Goal: Task Accomplishment & Management: Manage account settings

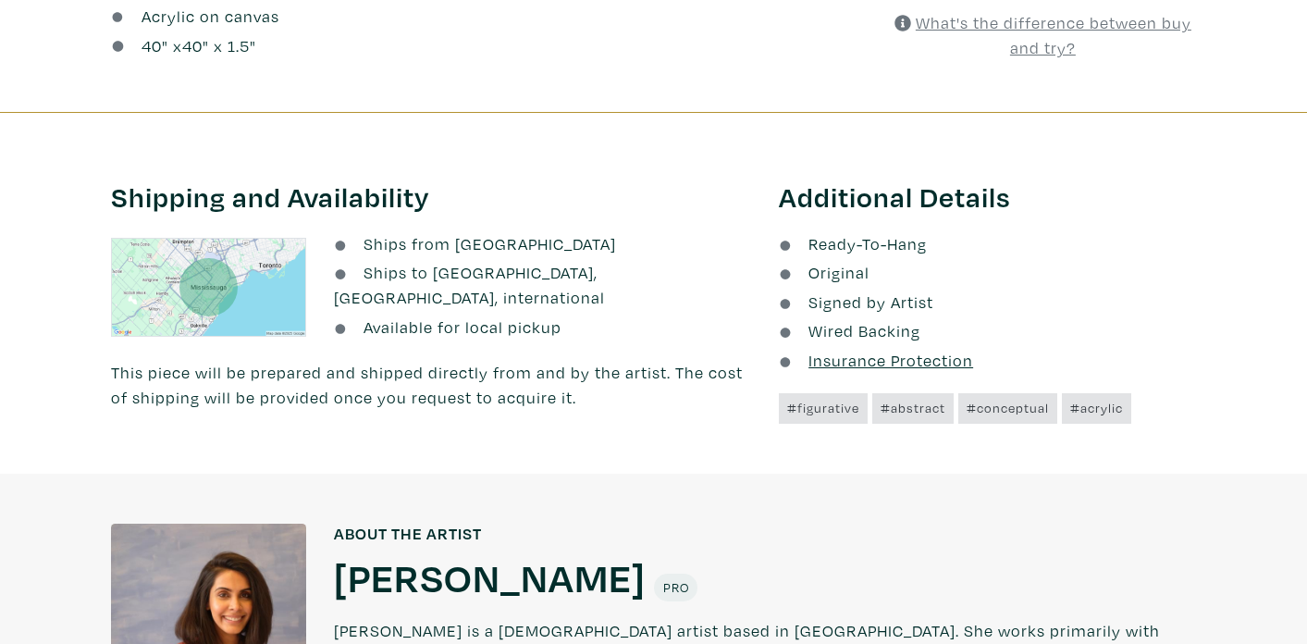
scroll to position [978, 0]
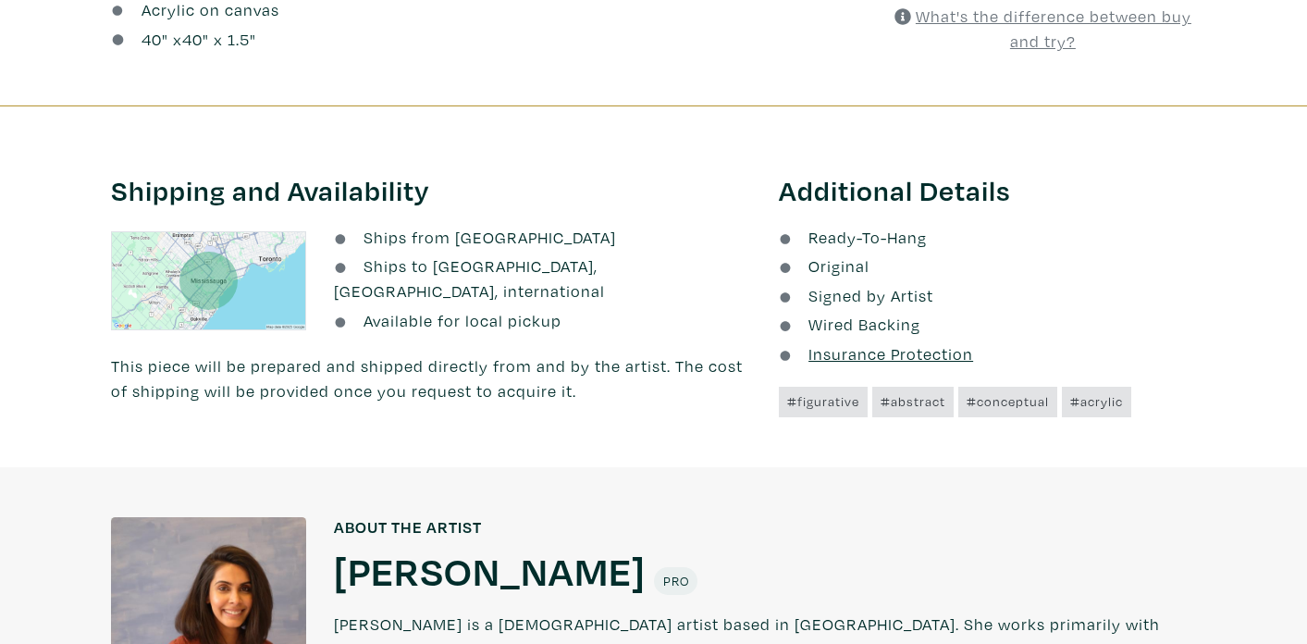
click at [866, 355] on u "Insurance Protection" at bounding box center [891, 353] width 165 height 21
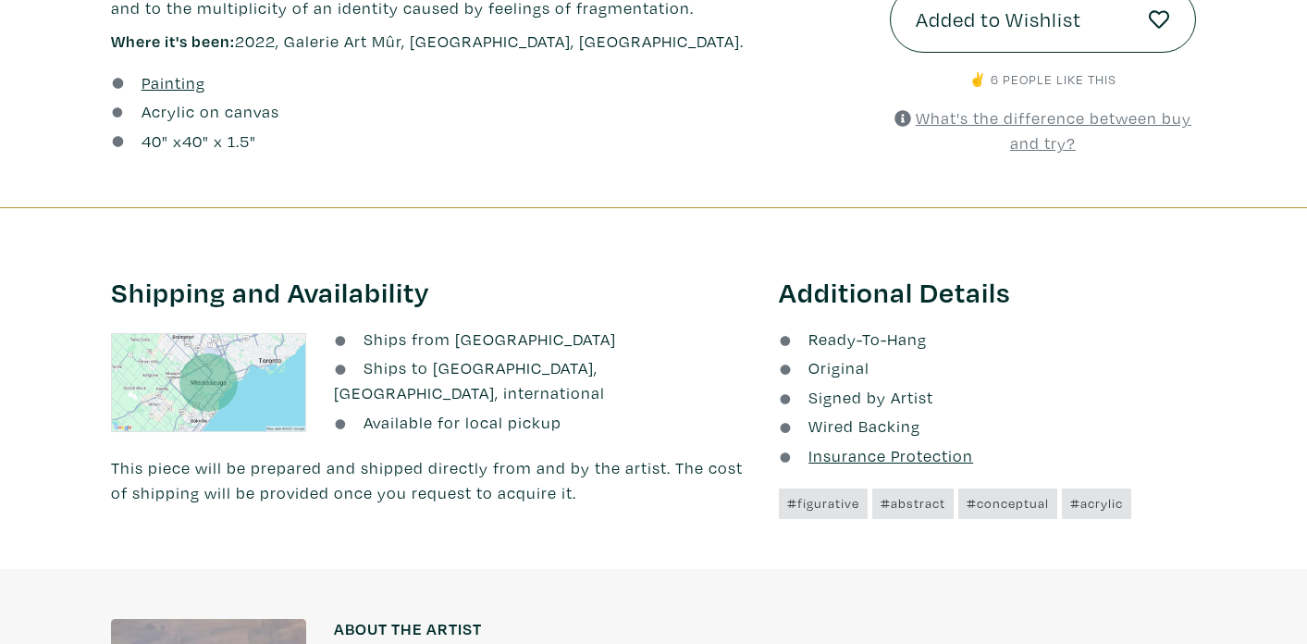
scroll to position [761, 0]
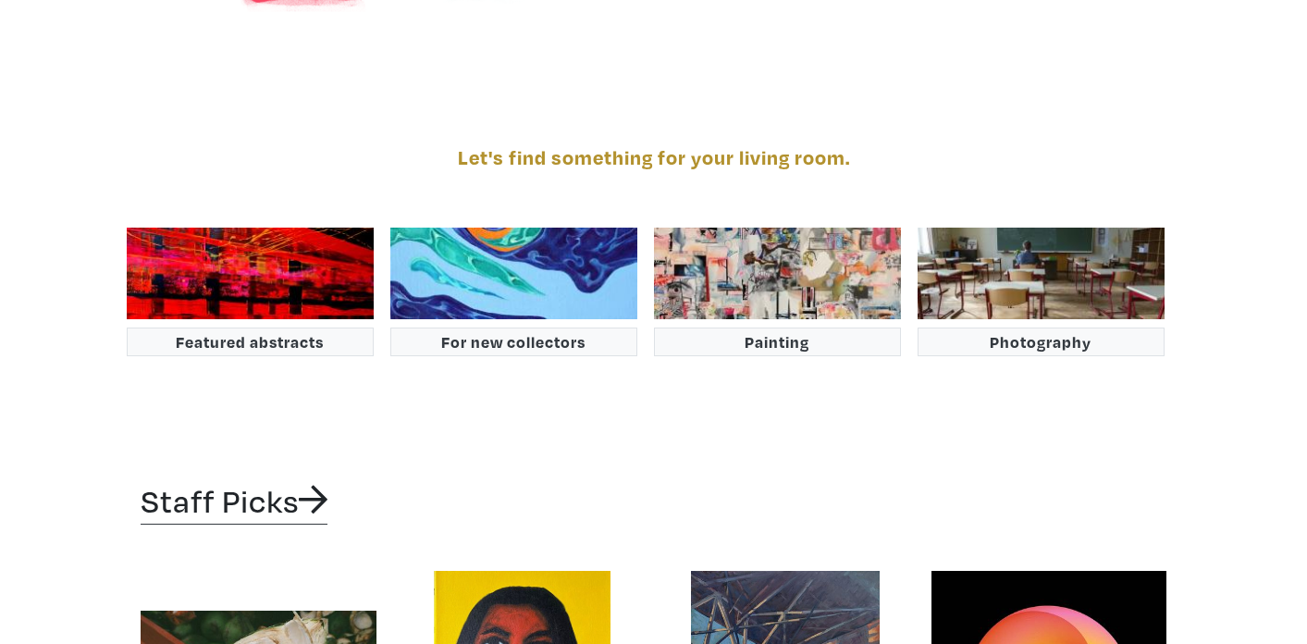
scroll to position [2949, 0]
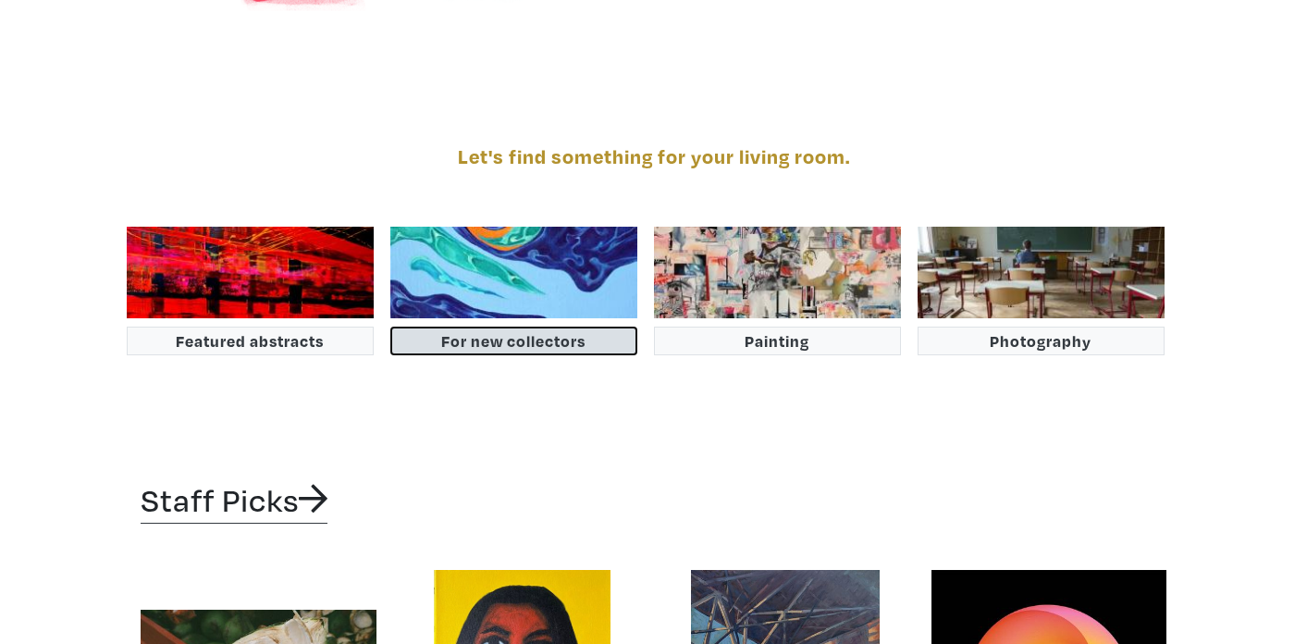
click at [610, 327] on button "For new collectors" at bounding box center [513, 341] width 247 height 29
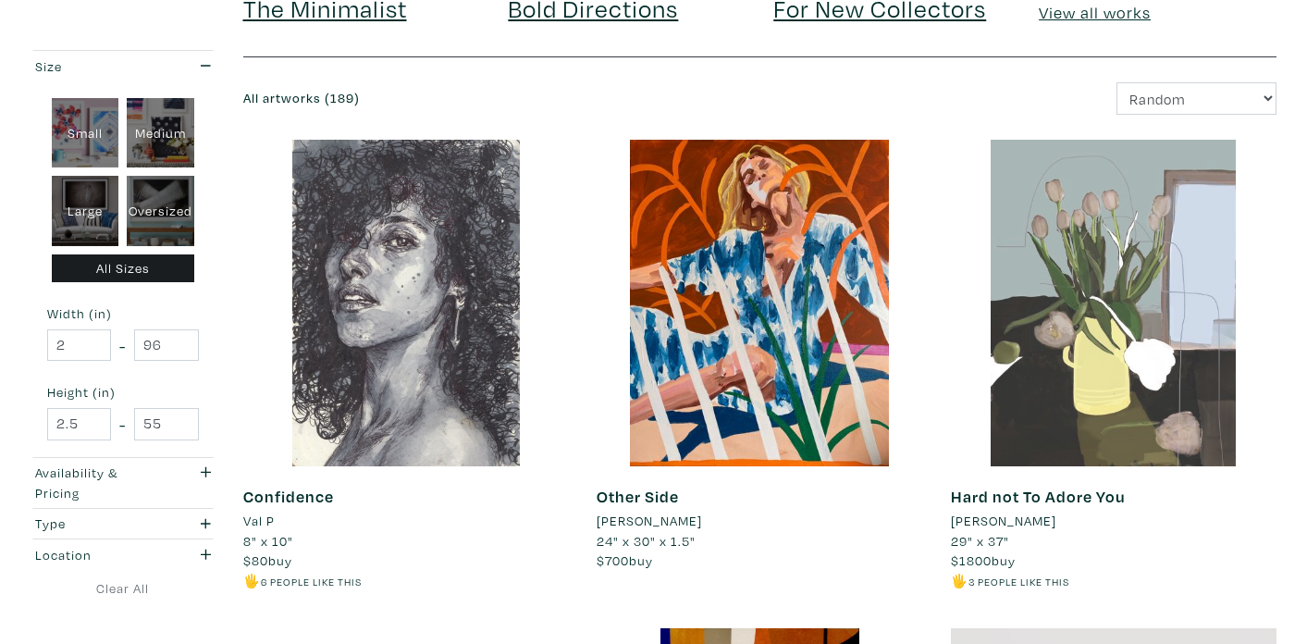
scroll to position [183, 0]
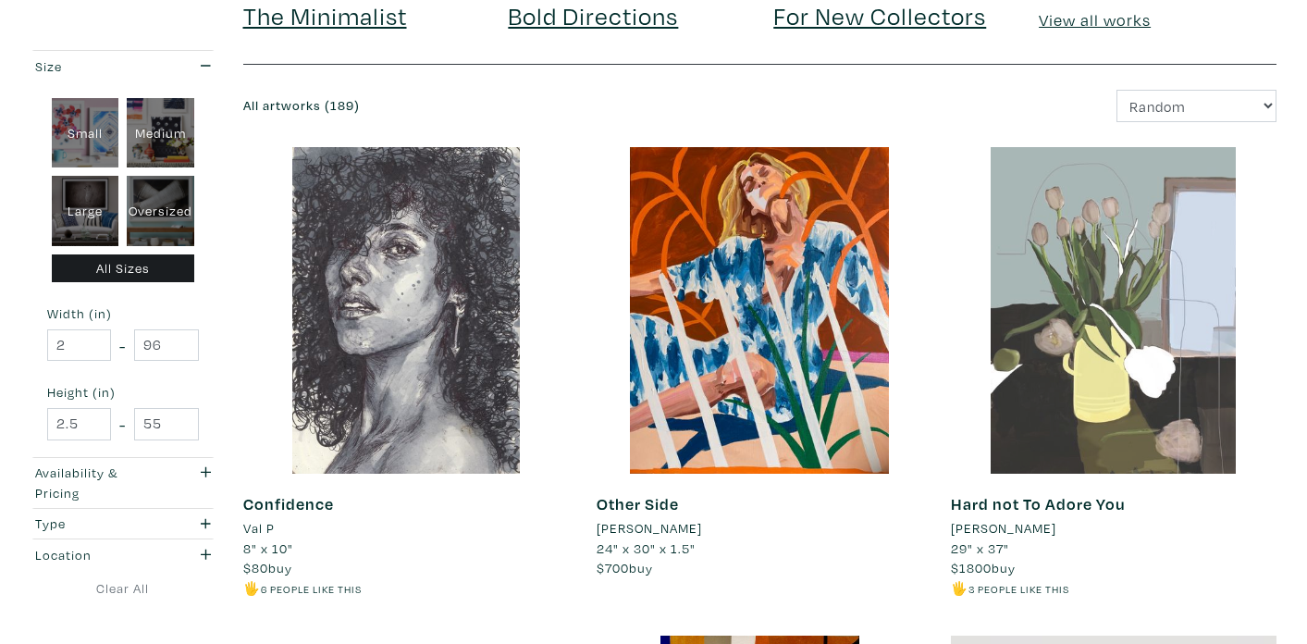
click at [1194, 175] on div at bounding box center [1114, 310] width 327 height 327
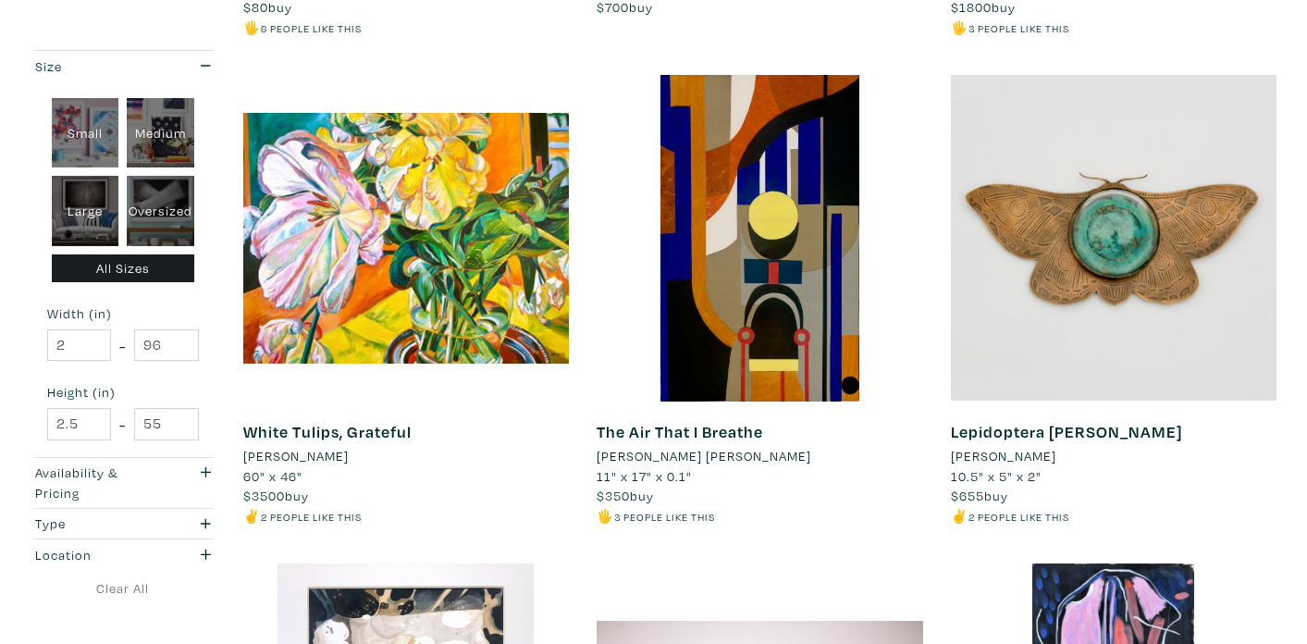
scroll to position [735, 0]
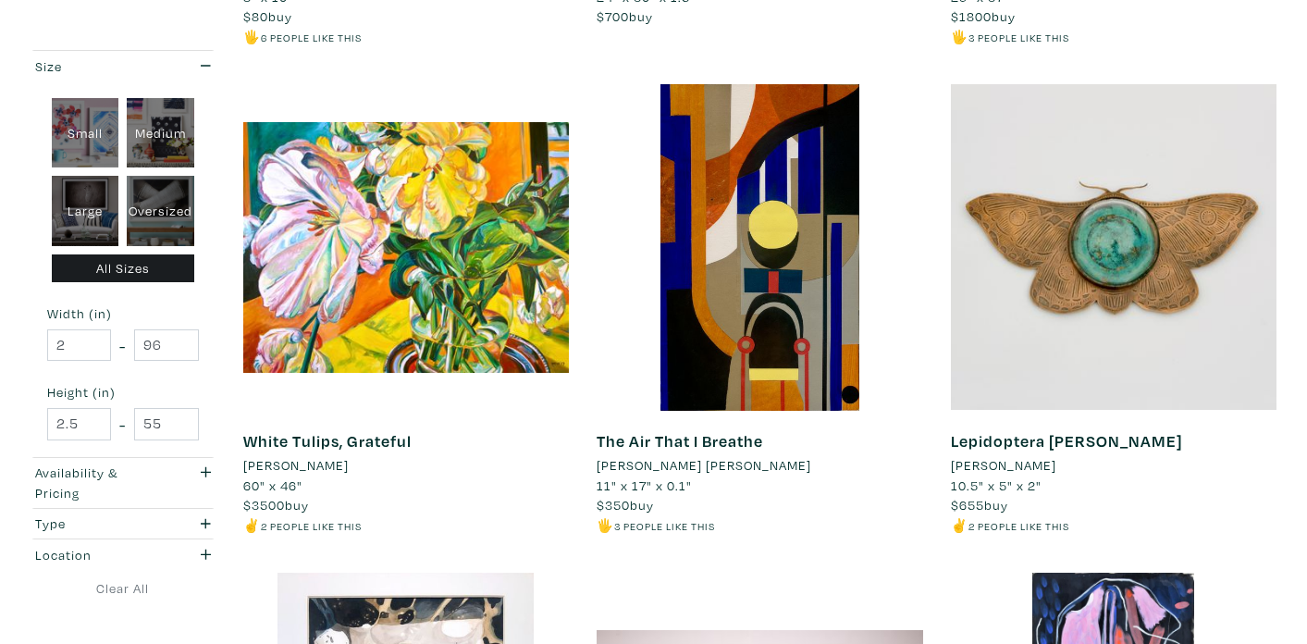
click at [287, 462] on li "Mary McLorn Valle" at bounding box center [295, 465] width 105 height 20
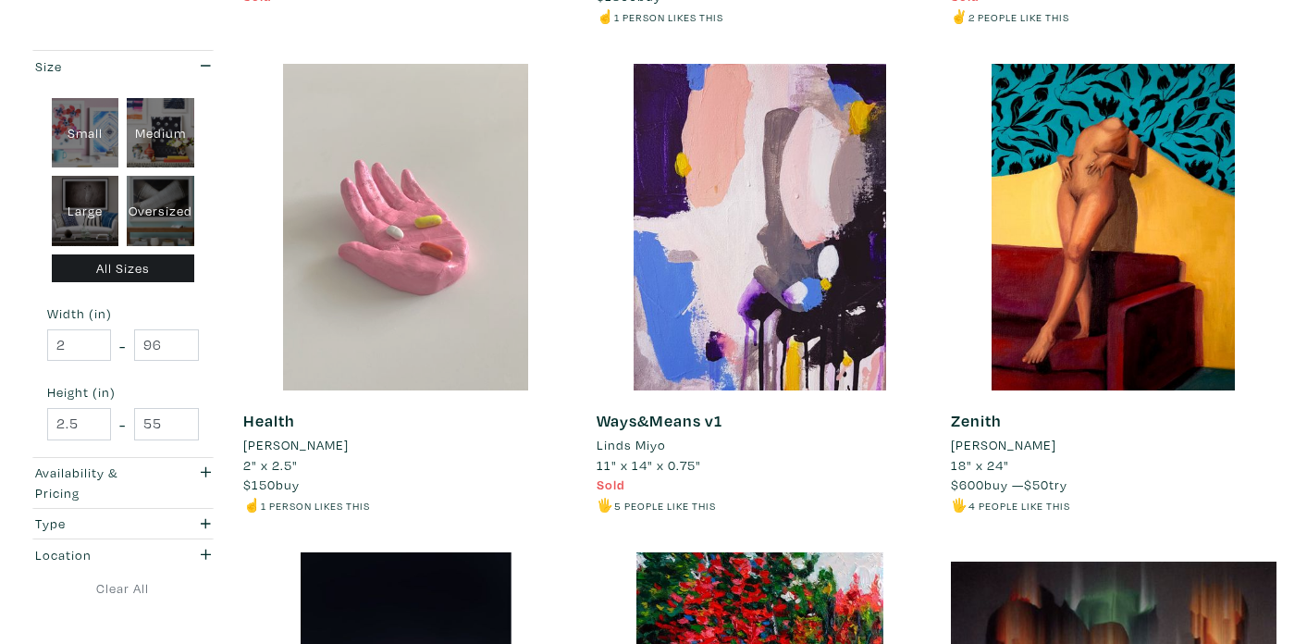
scroll to position [1735, 0]
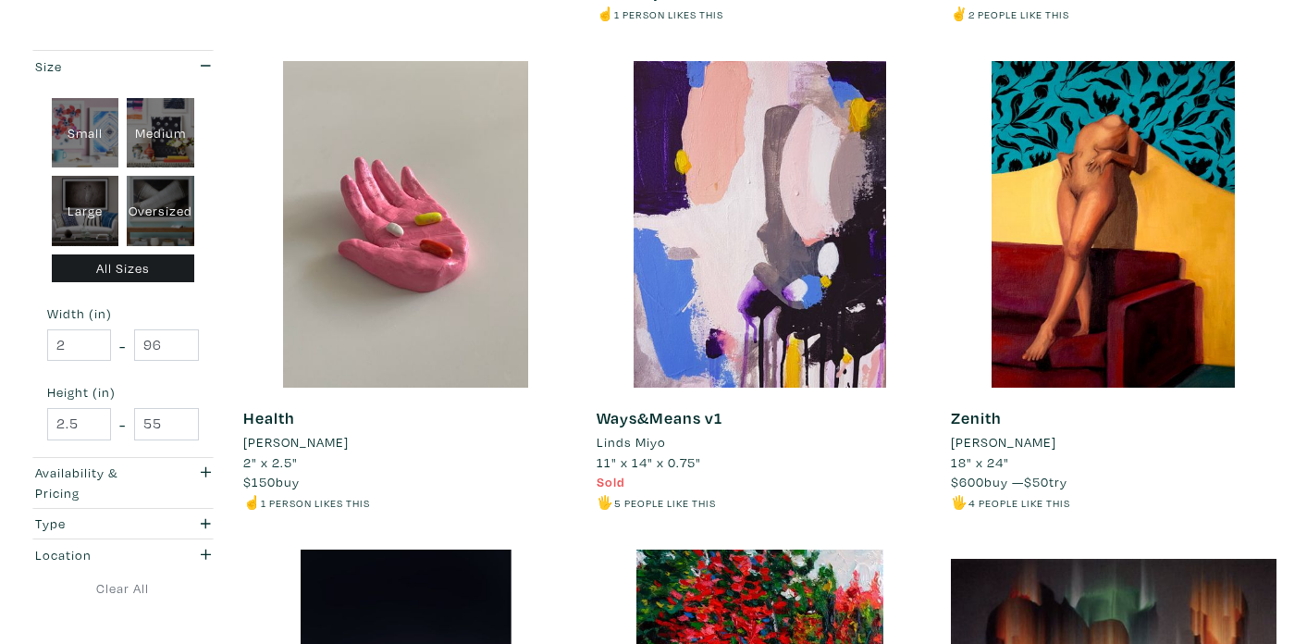
click at [994, 443] on li "Mason Barnes-Crouse" at bounding box center [1003, 442] width 105 height 20
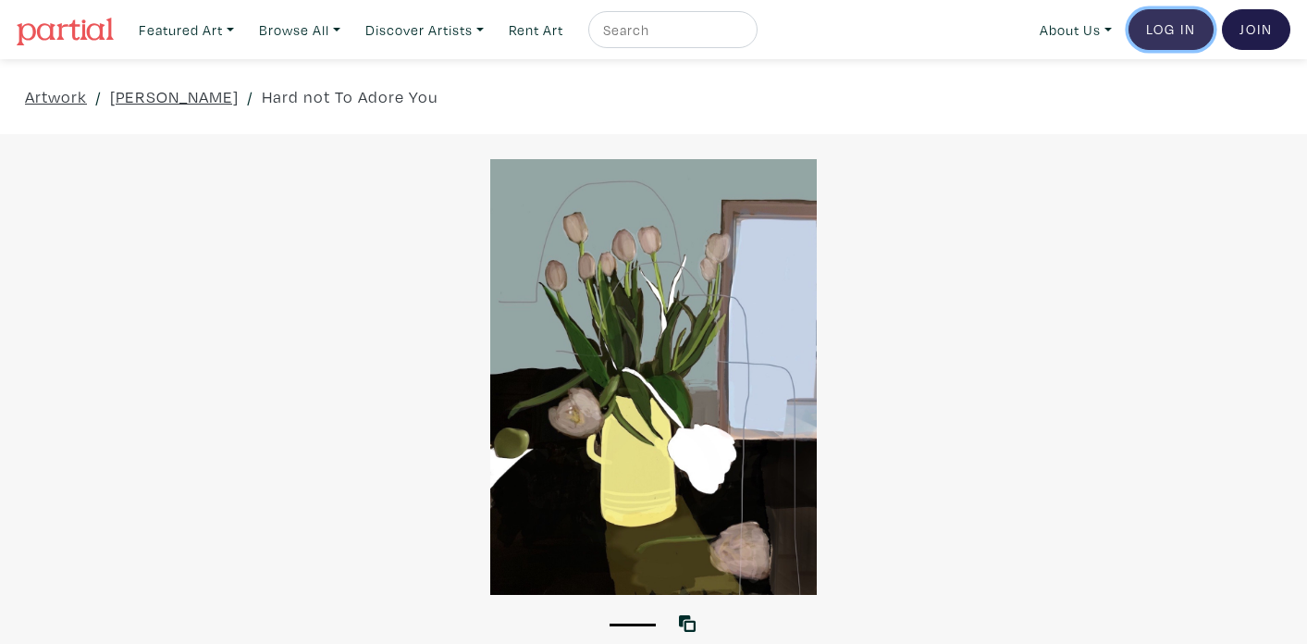
click at [1184, 37] on link "Log In" at bounding box center [1171, 29] width 85 height 41
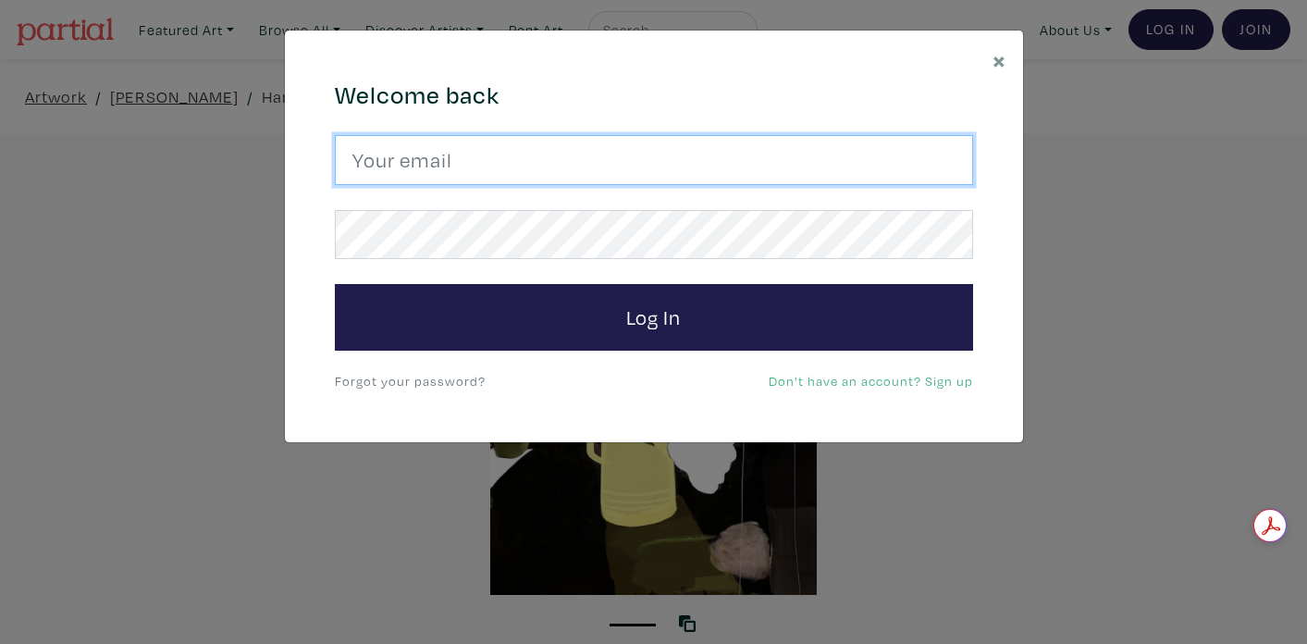
click at [819, 155] on input "email" at bounding box center [654, 160] width 638 height 50
type input "elise.lemle@gmail.com"
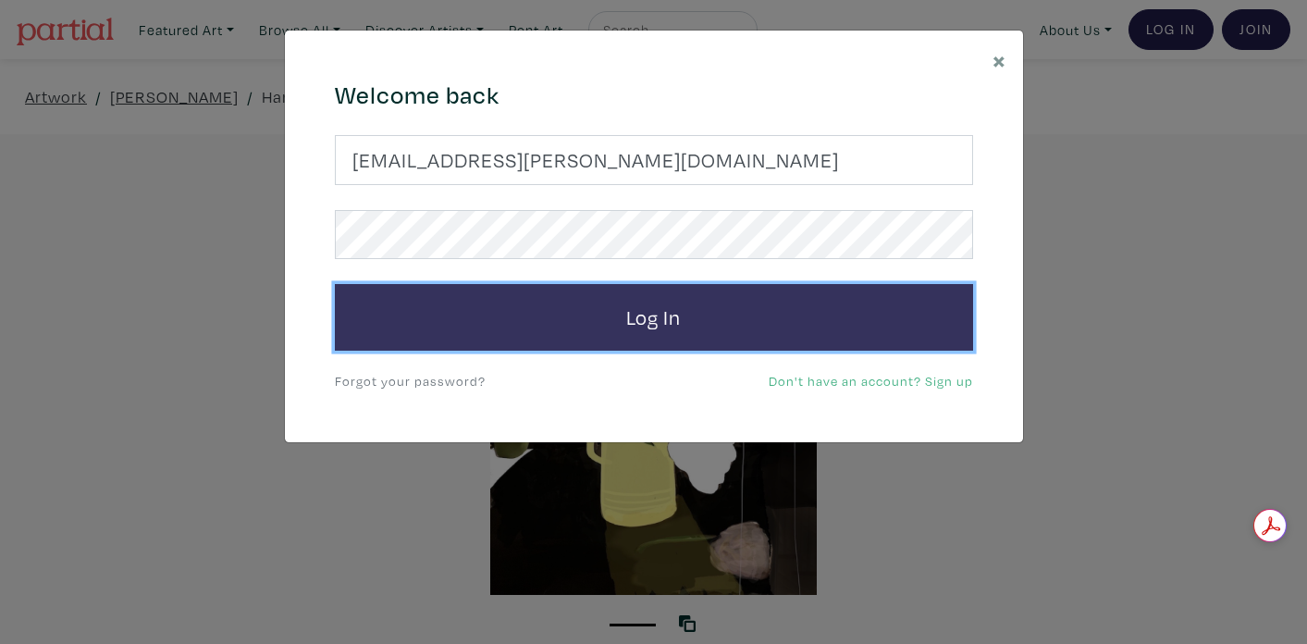
click at [662, 305] on button "Log In" at bounding box center [654, 317] width 638 height 67
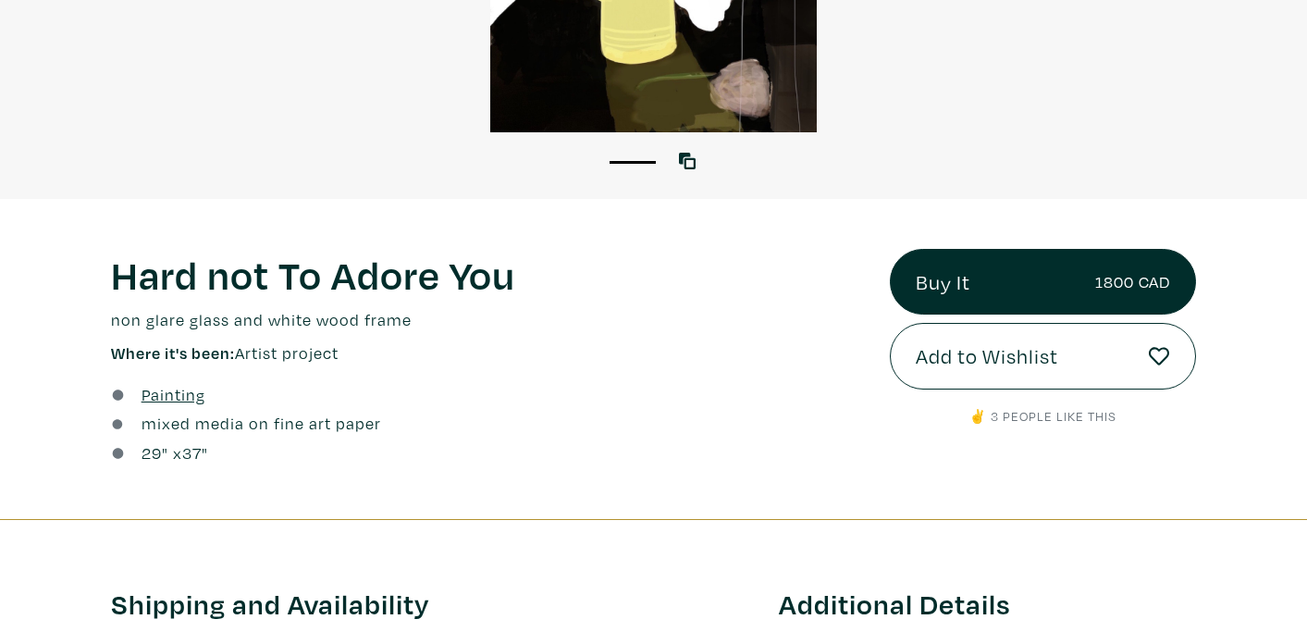
scroll to position [472, 0]
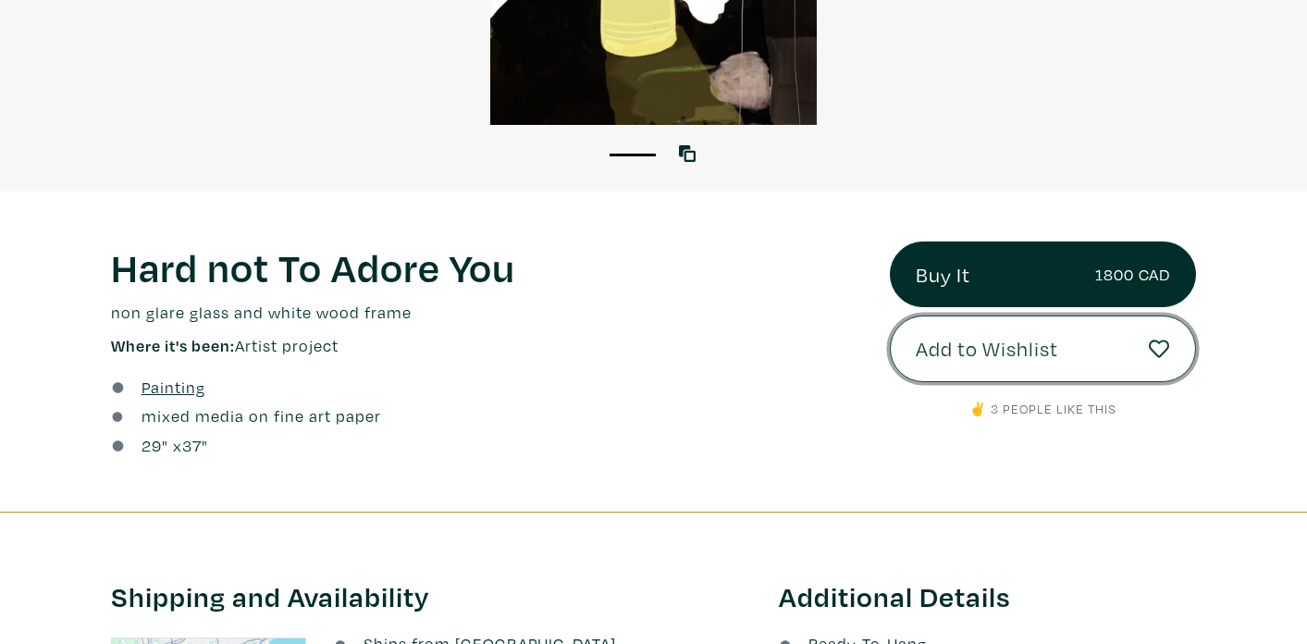
click at [940, 373] on button "Add to Wishlist" at bounding box center [1043, 349] width 306 height 67
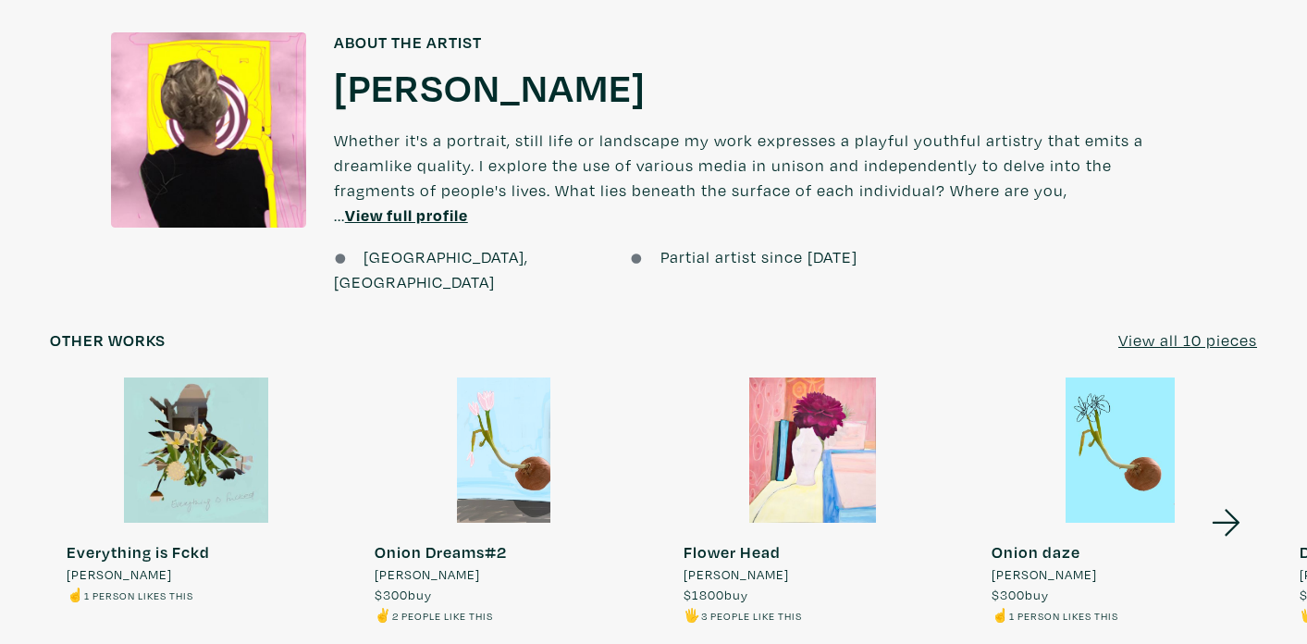
scroll to position [1398, 0]
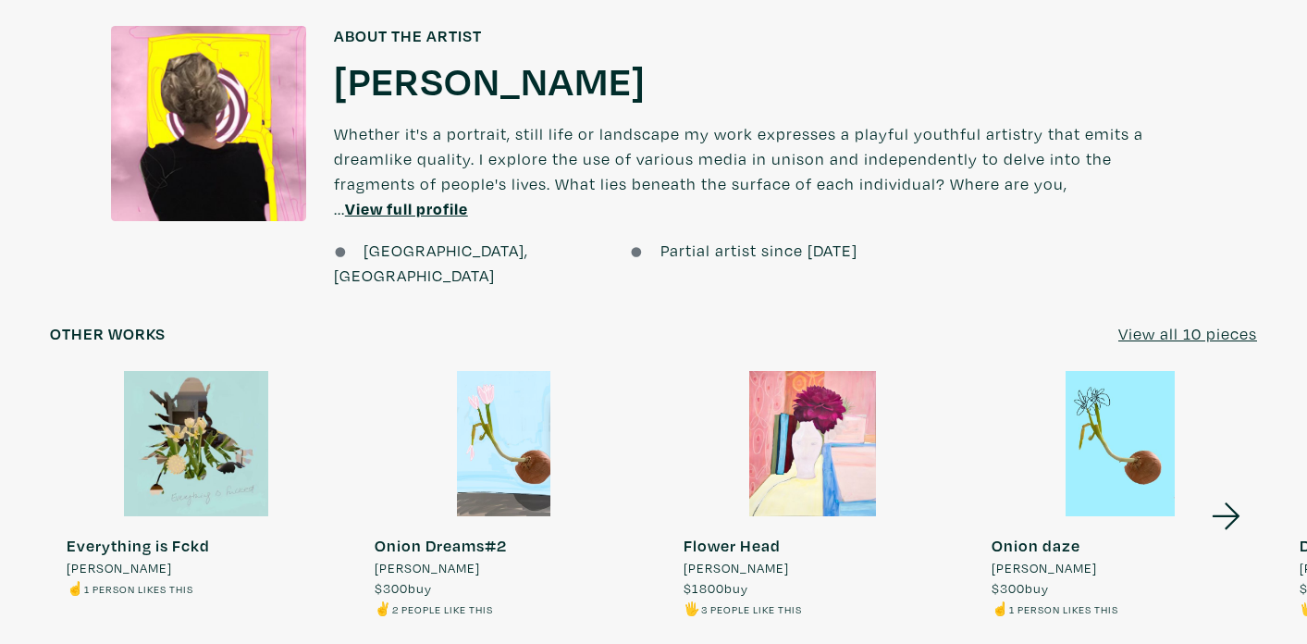
click at [523, 87] on h1 "[PERSON_NAME]" at bounding box center [490, 80] width 312 height 50
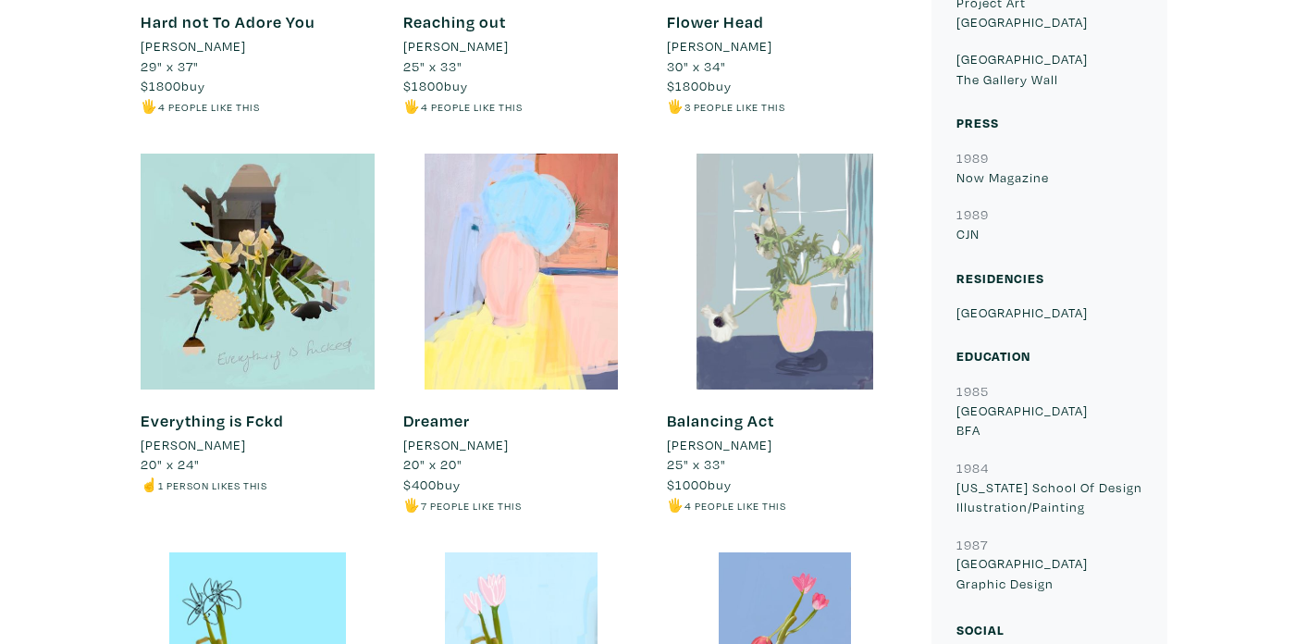
scroll to position [1098, 0]
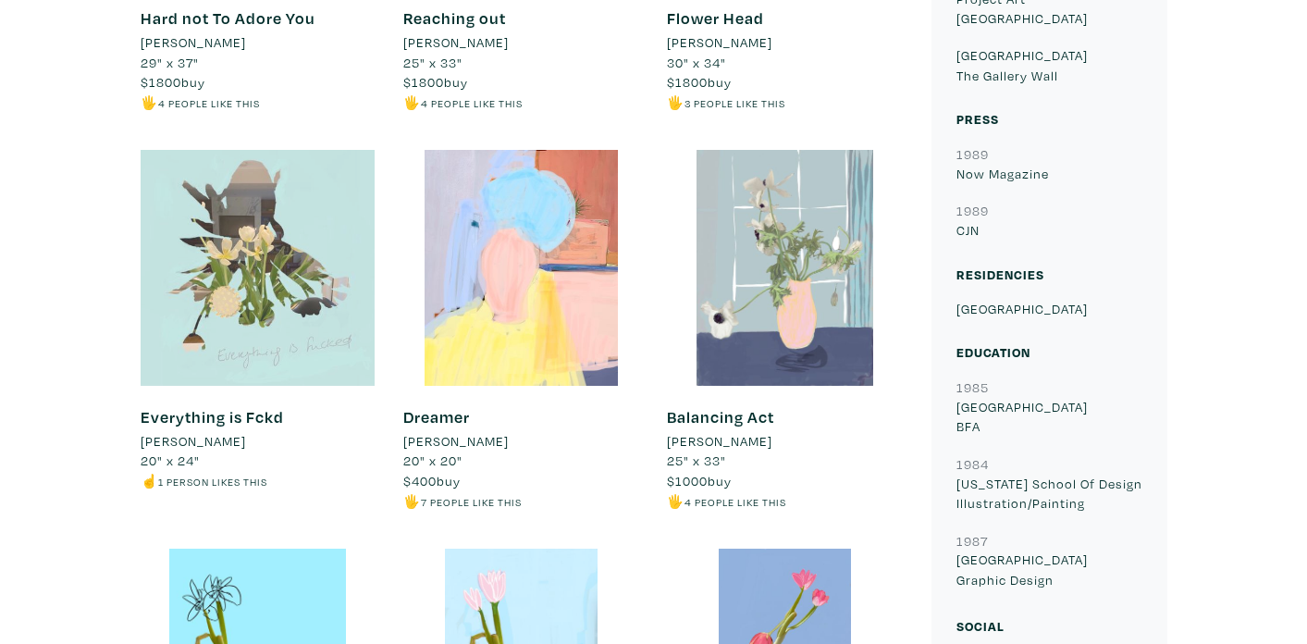
click at [238, 281] on div at bounding box center [259, 268] width 236 height 236
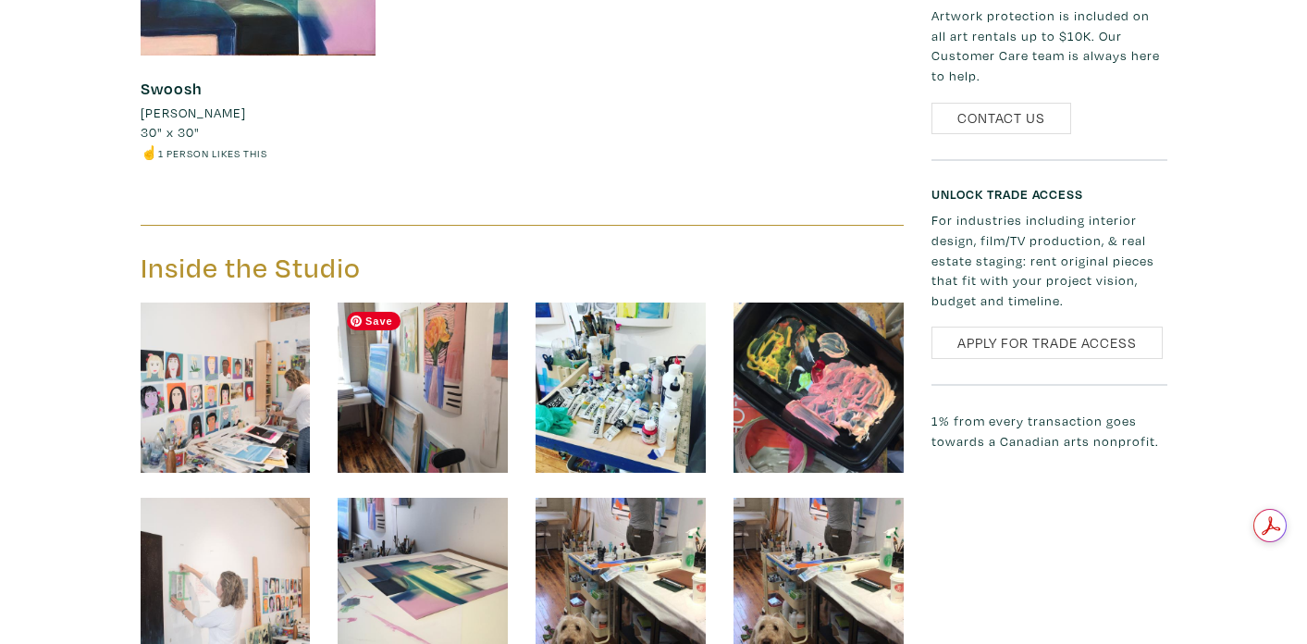
scroll to position [2220, 0]
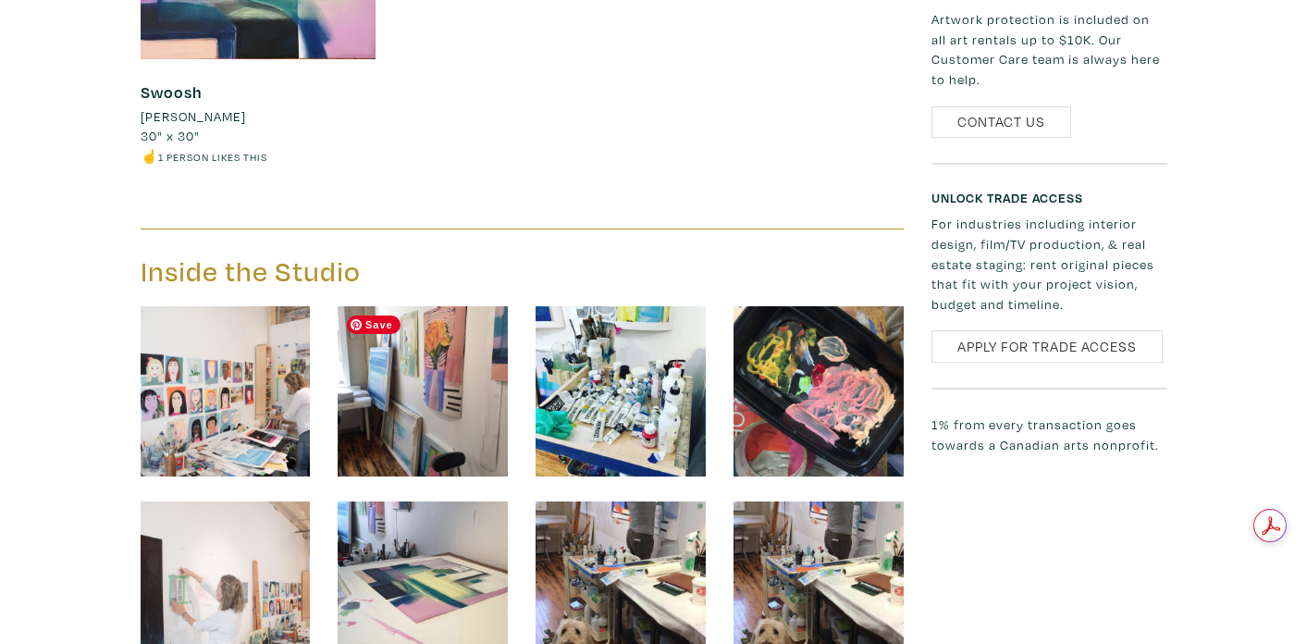
click at [482, 393] on img at bounding box center [423, 391] width 170 height 170
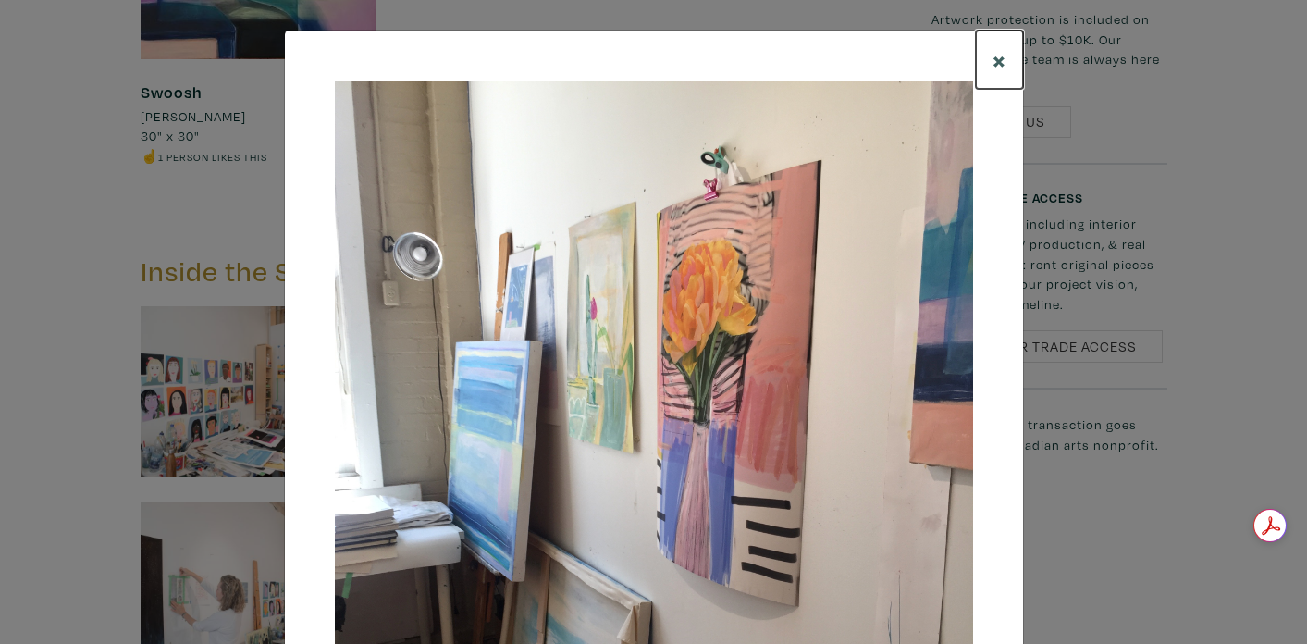
click at [1005, 66] on span "×" at bounding box center [1000, 59] width 14 height 32
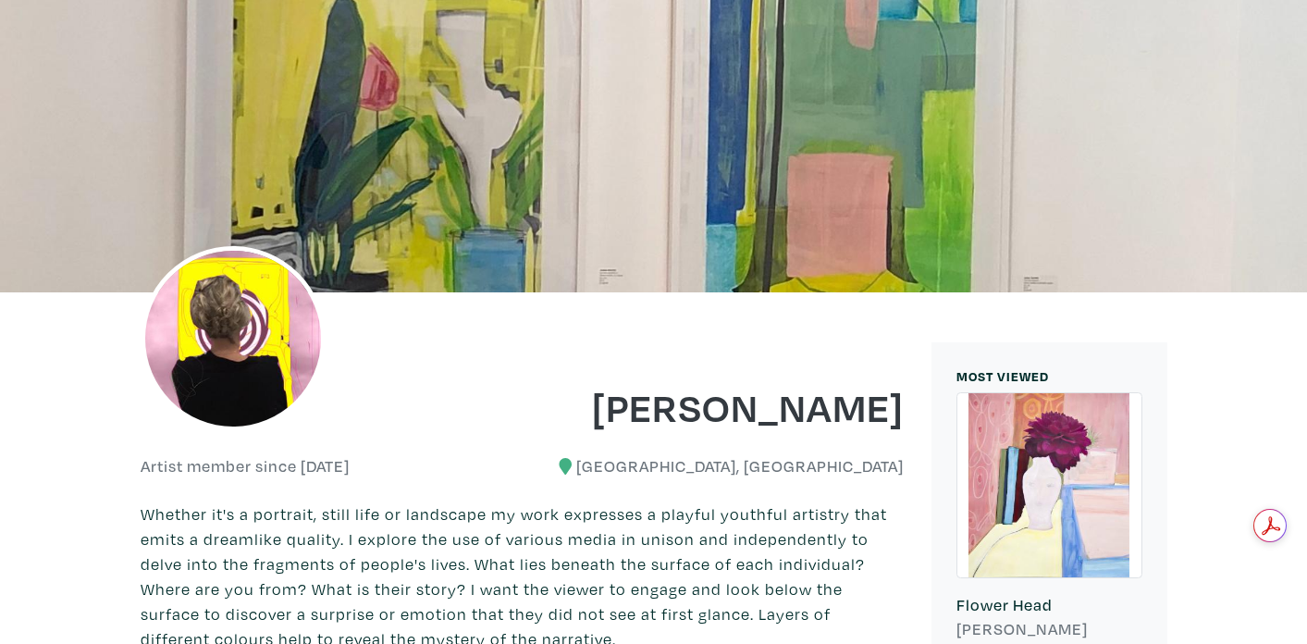
scroll to position [56, 0]
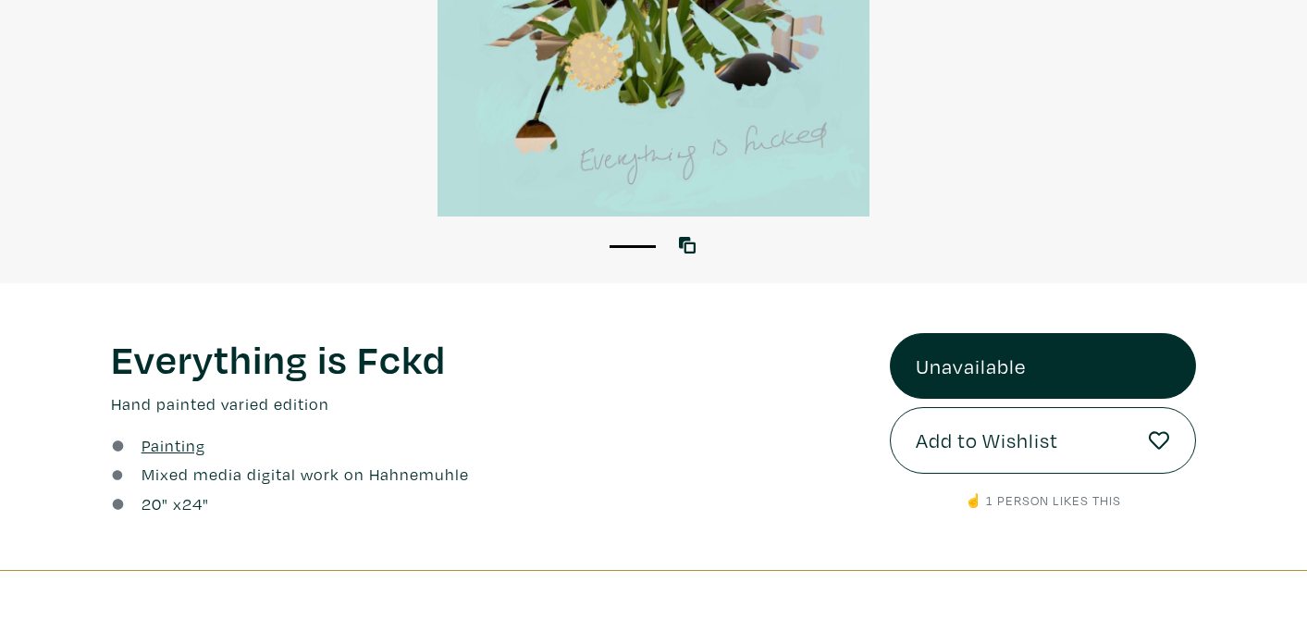
scroll to position [408, 0]
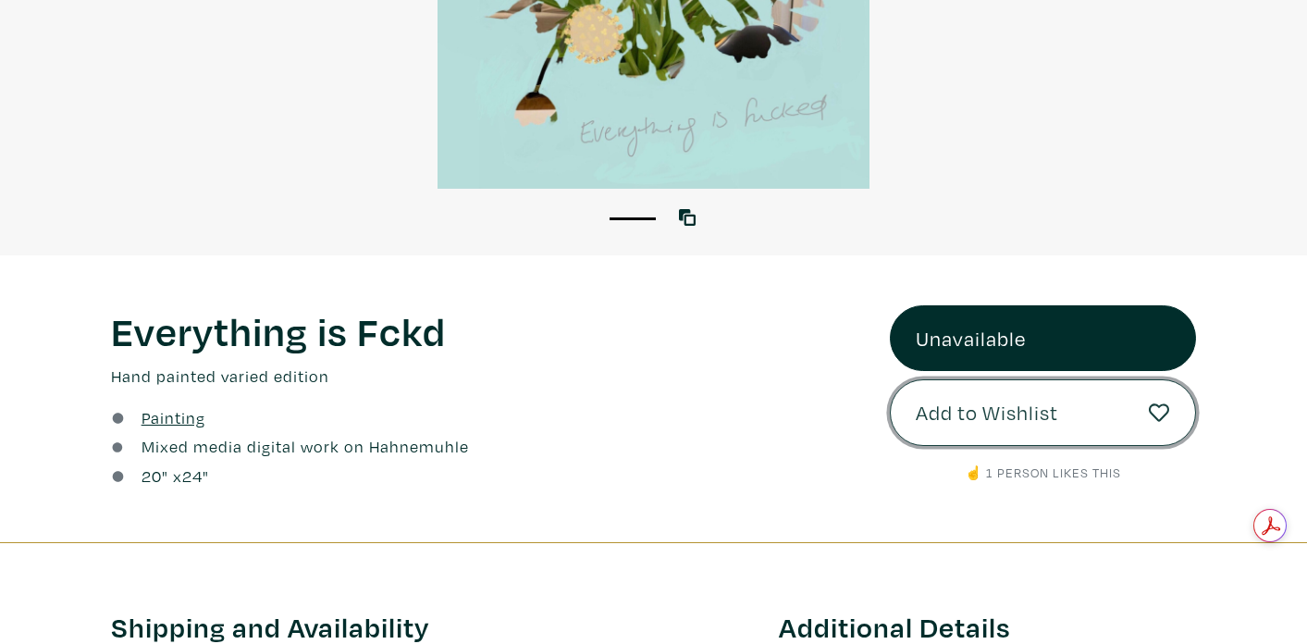
click at [1037, 409] on span "Add to Wishlist" at bounding box center [987, 412] width 142 height 31
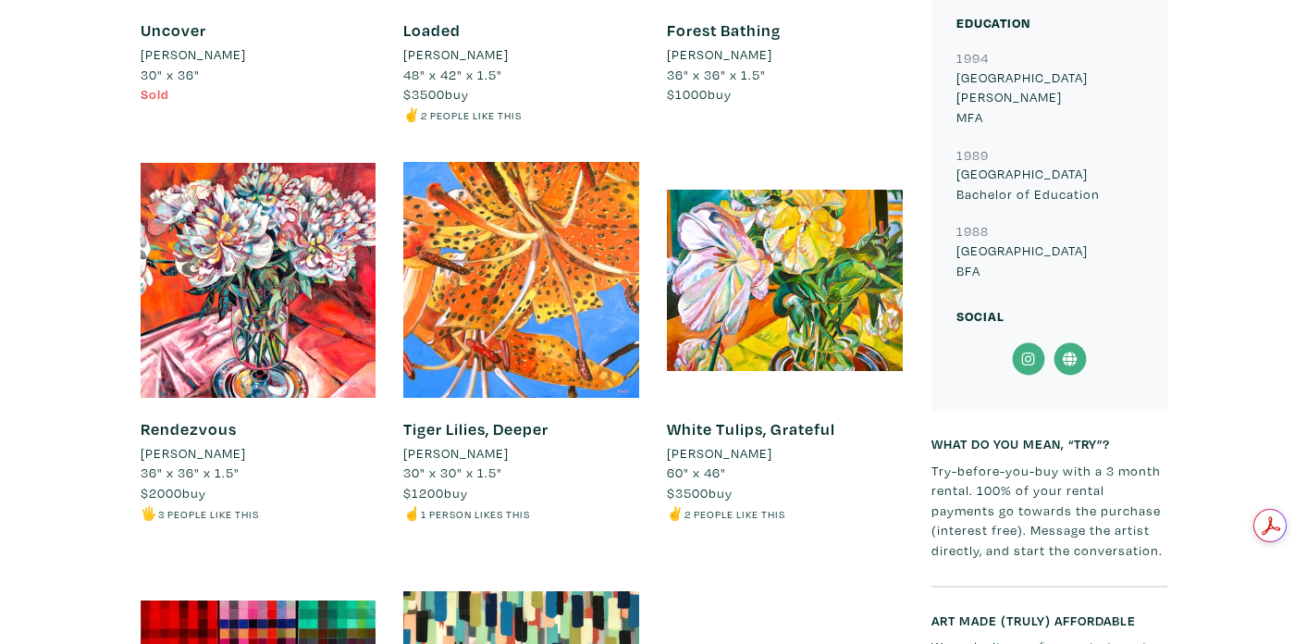
scroll to position [1064, 0]
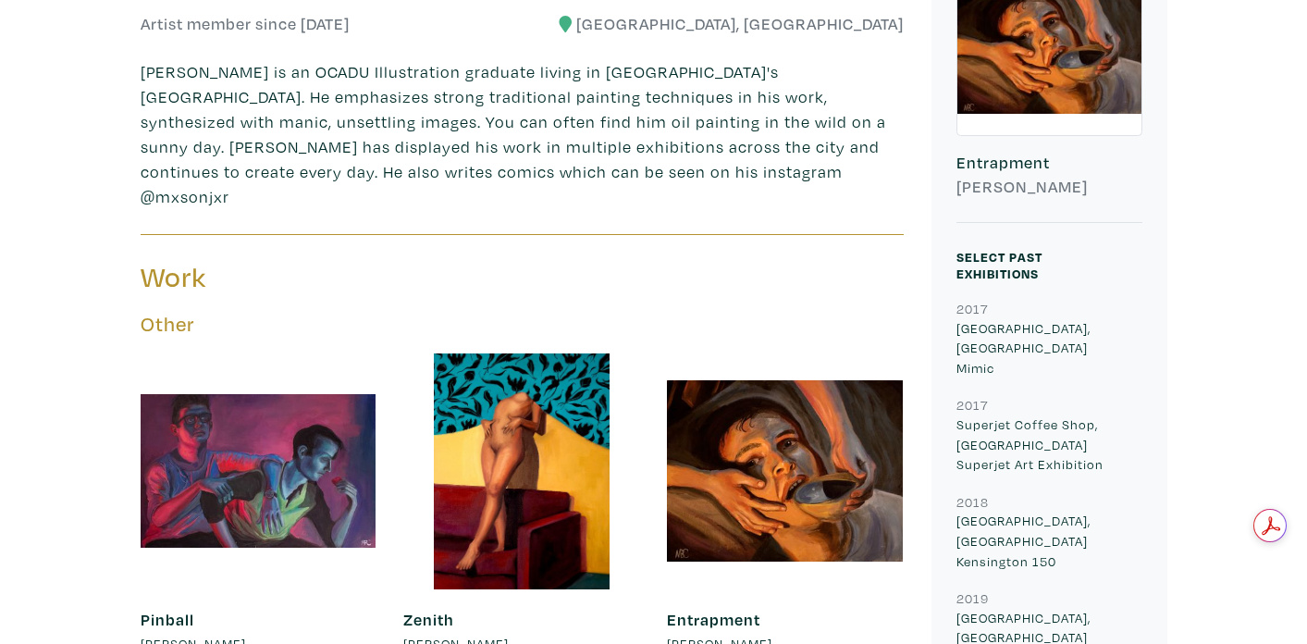
scroll to position [318, 0]
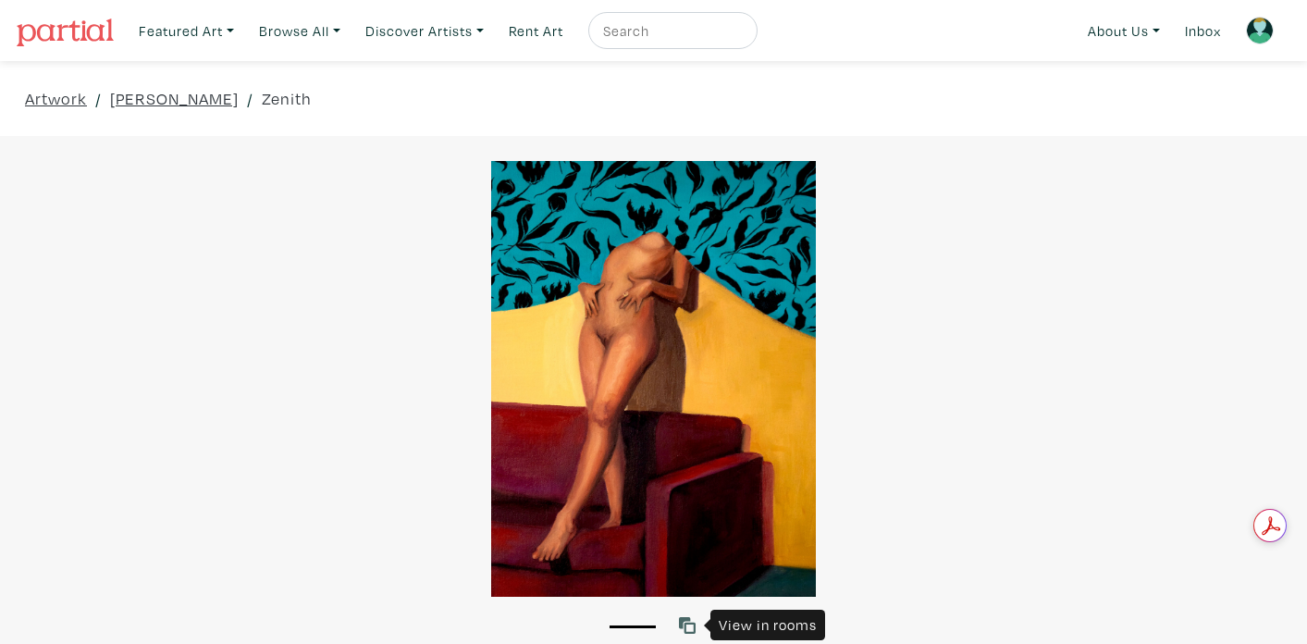
click at [686, 621] on icon at bounding box center [687, 625] width 17 height 17
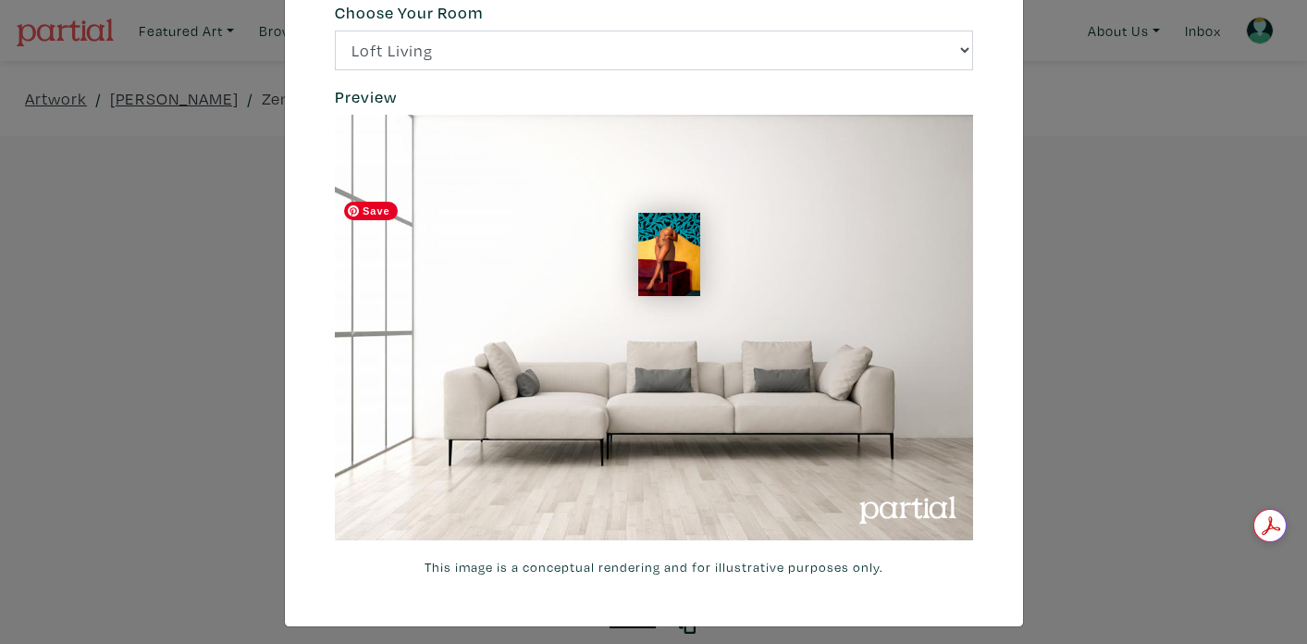
scroll to position [77, 0]
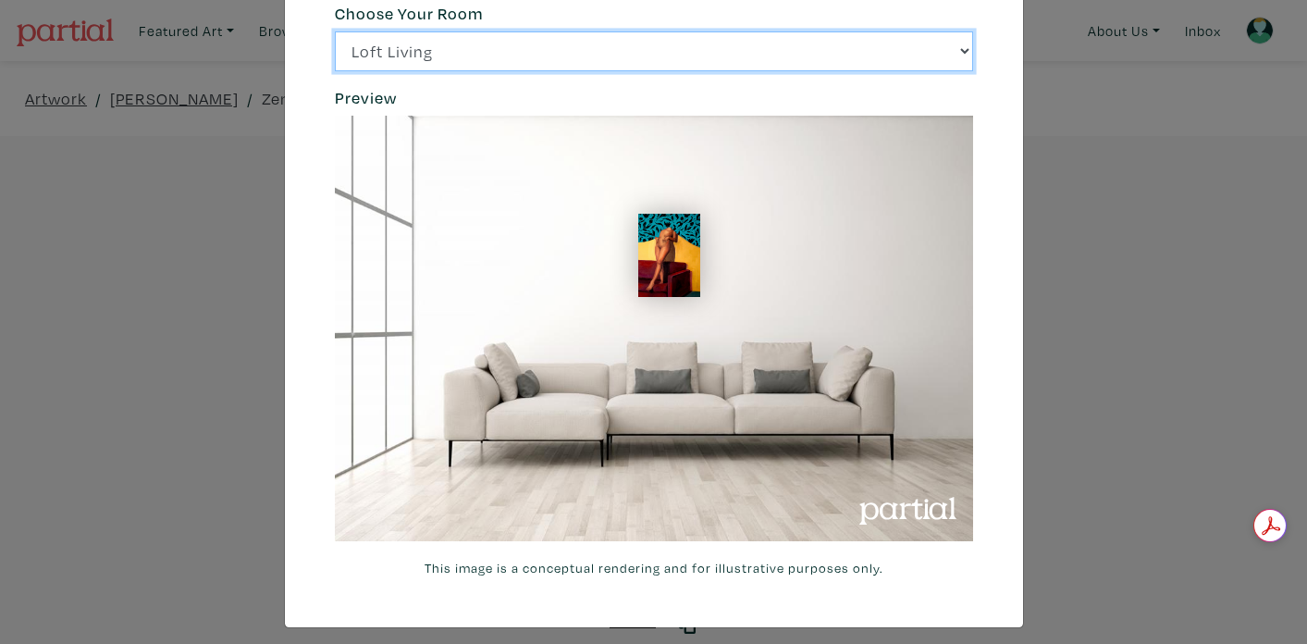
click at [851, 42] on select "Loft Living Bright Bedroom City Office Gallery Space Modern Lounge" at bounding box center [654, 51] width 638 height 40
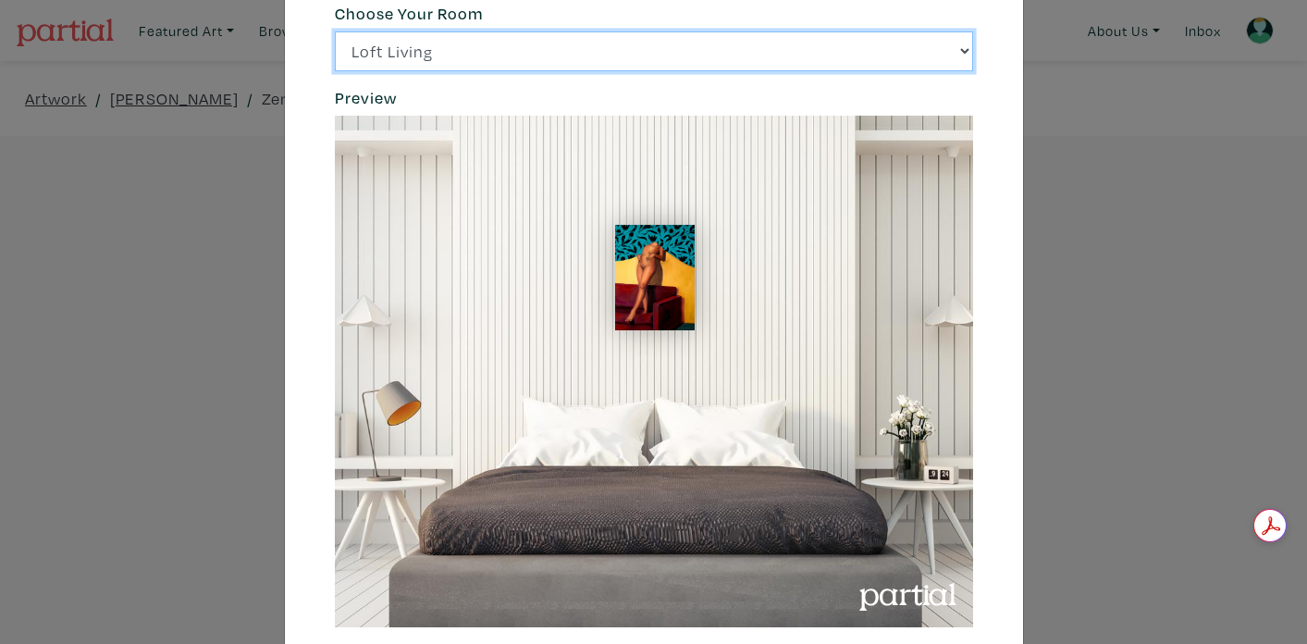
click at [910, 49] on select "Loft Living Bright Bedroom City Office Gallery Space Modern Lounge" at bounding box center [654, 51] width 638 height 40
select select "/thumb/phpThumb.php?src=https%3A%2F%2Flabs.partial.gallery%2Fprojects%2Frenderi…"
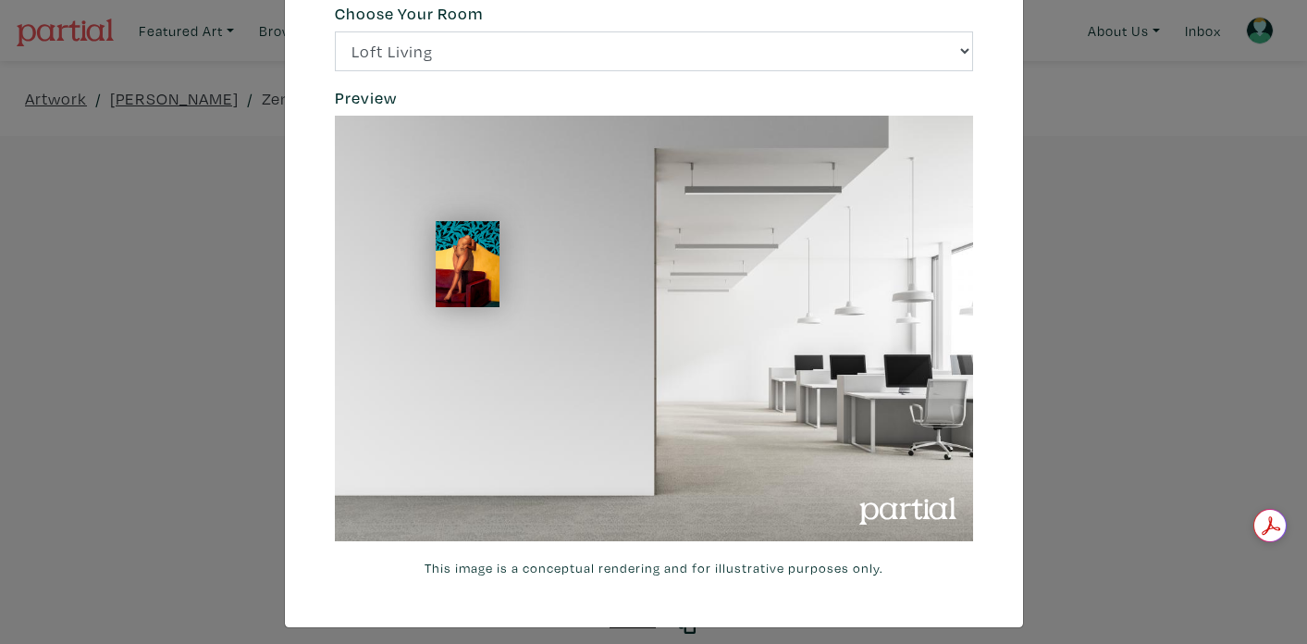
click at [1106, 128] on div "× 664c6a6d6e3476504e6b79362f4172494552756f69424f306573337867644a4961614a537a457…" at bounding box center [653, 322] width 1307 height 644
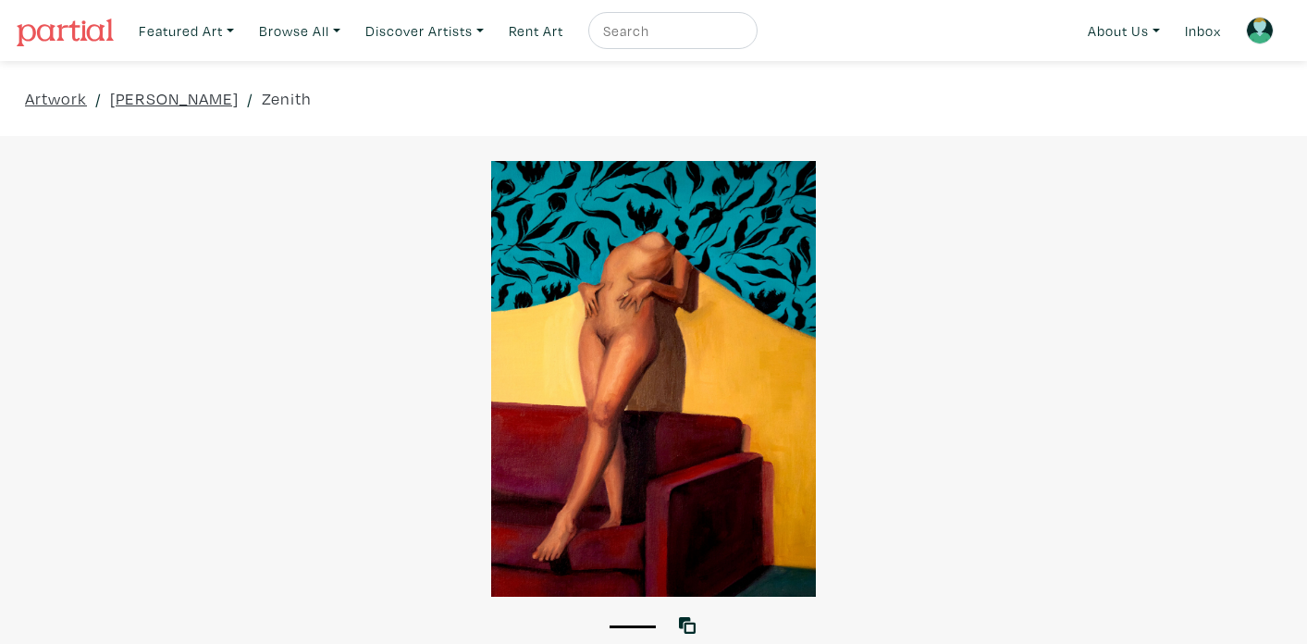
scroll to position [38, 0]
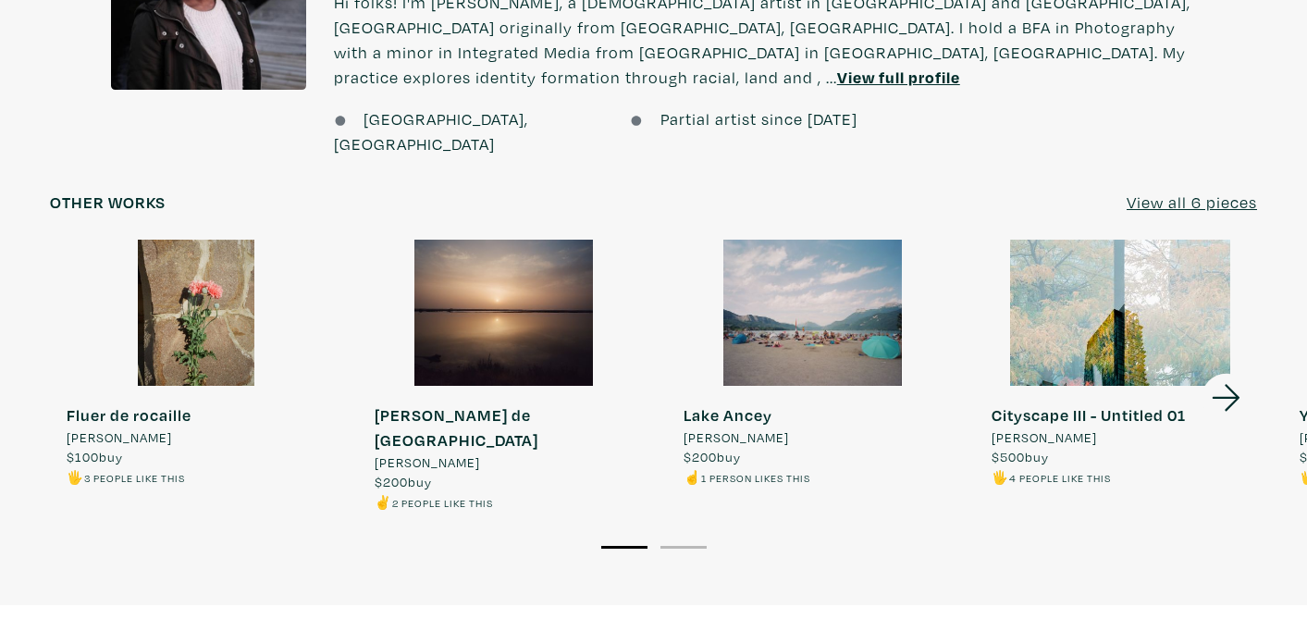
scroll to position [1633, 0]
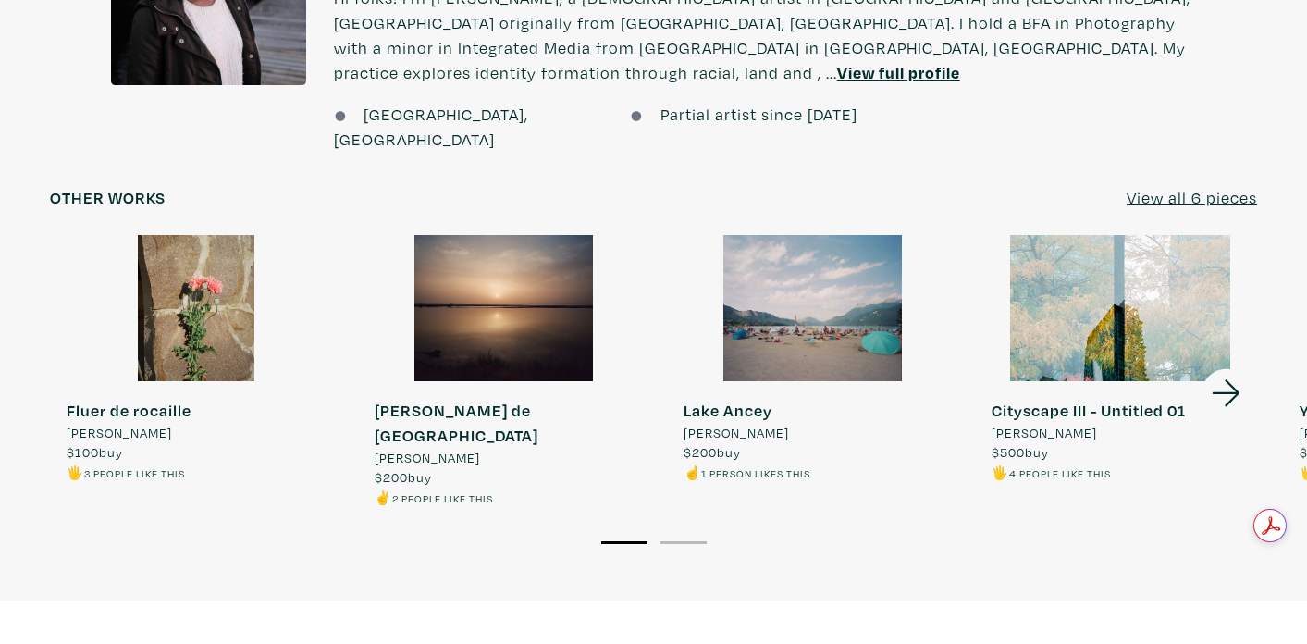
click at [237, 297] on div at bounding box center [195, 308] width 291 height 146
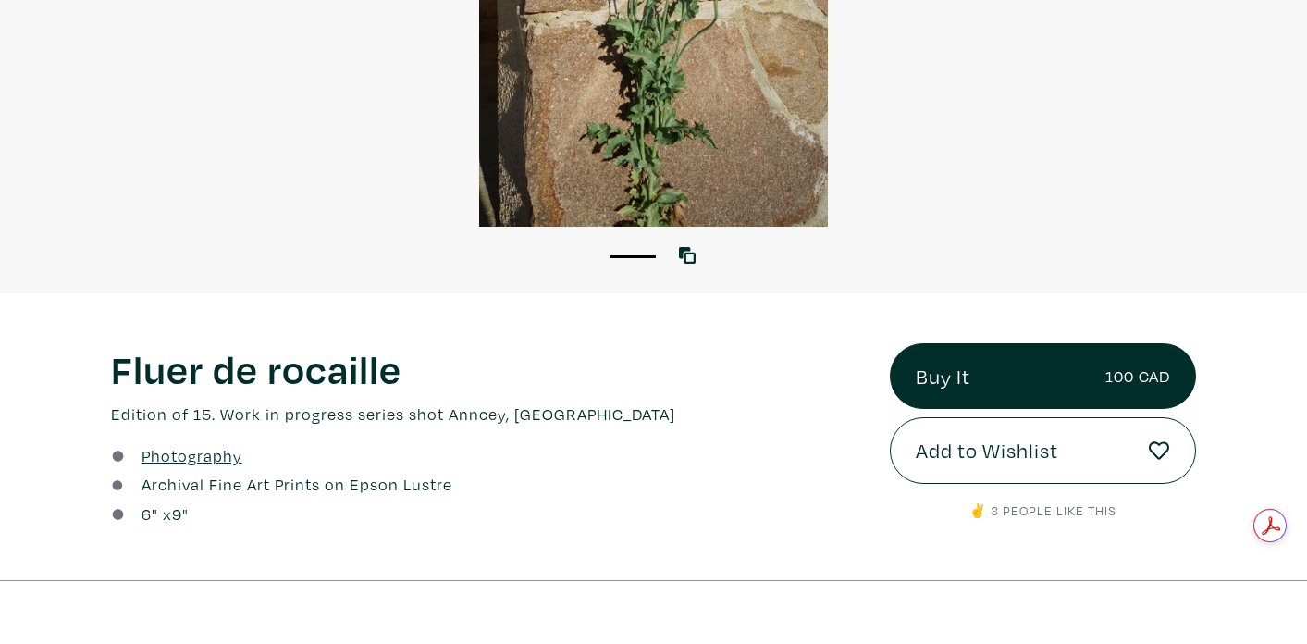
scroll to position [371, 0]
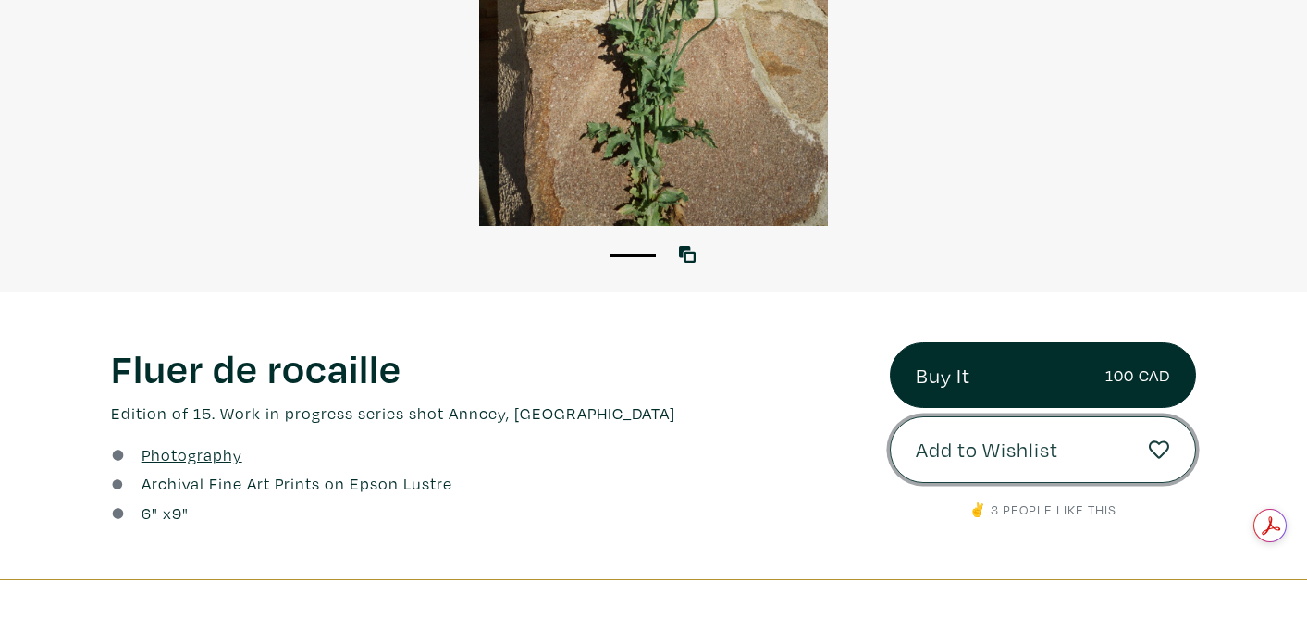
click at [1139, 443] on button "Add to Wishlist" at bounding box center [1043, 449] width 306 height 67
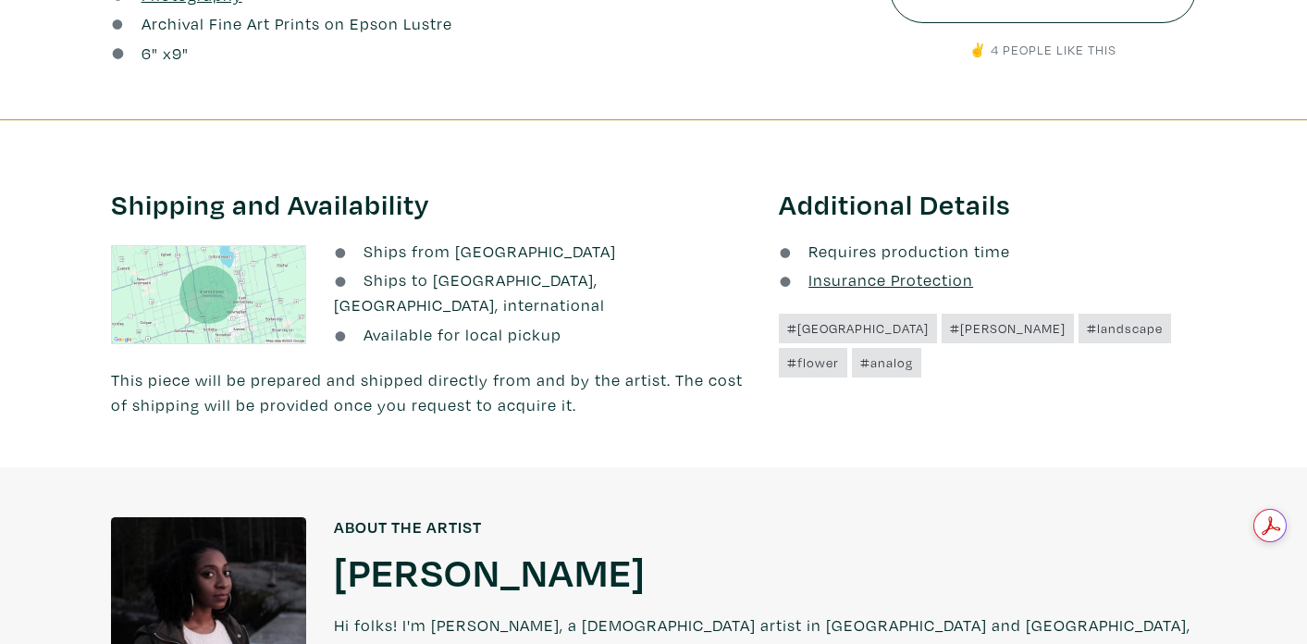
click at [1156, 447] on div at bounding box center [653, 442] width 1307 height 50
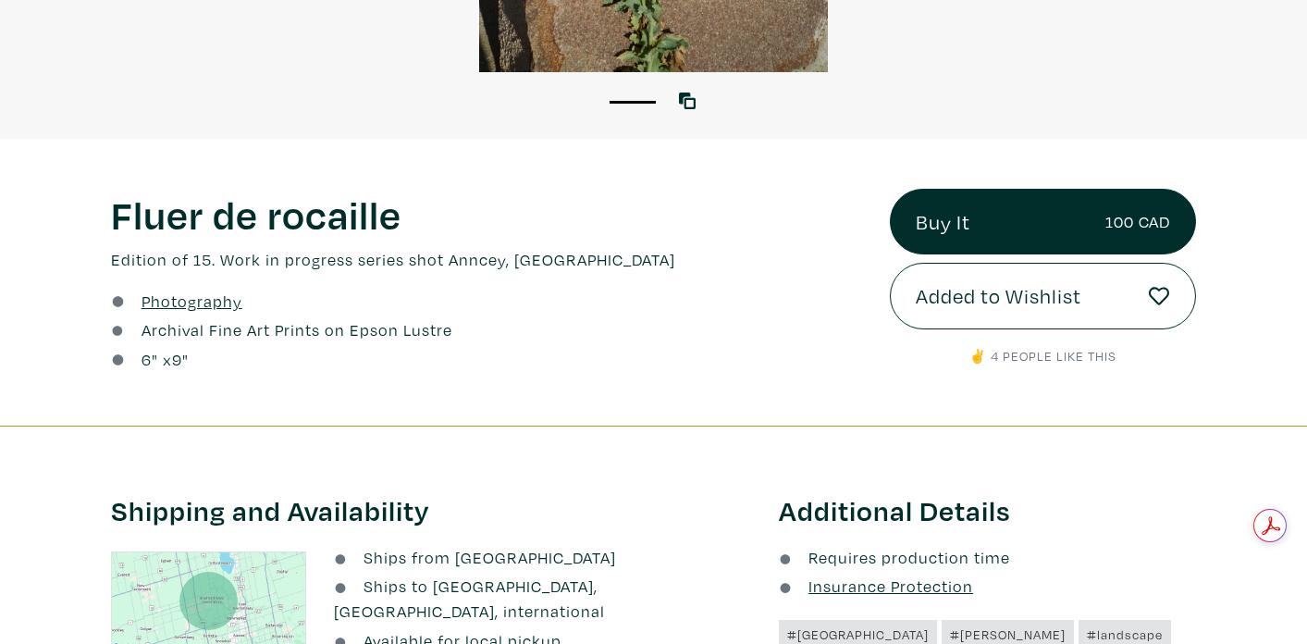
scroll to position [521, 0]
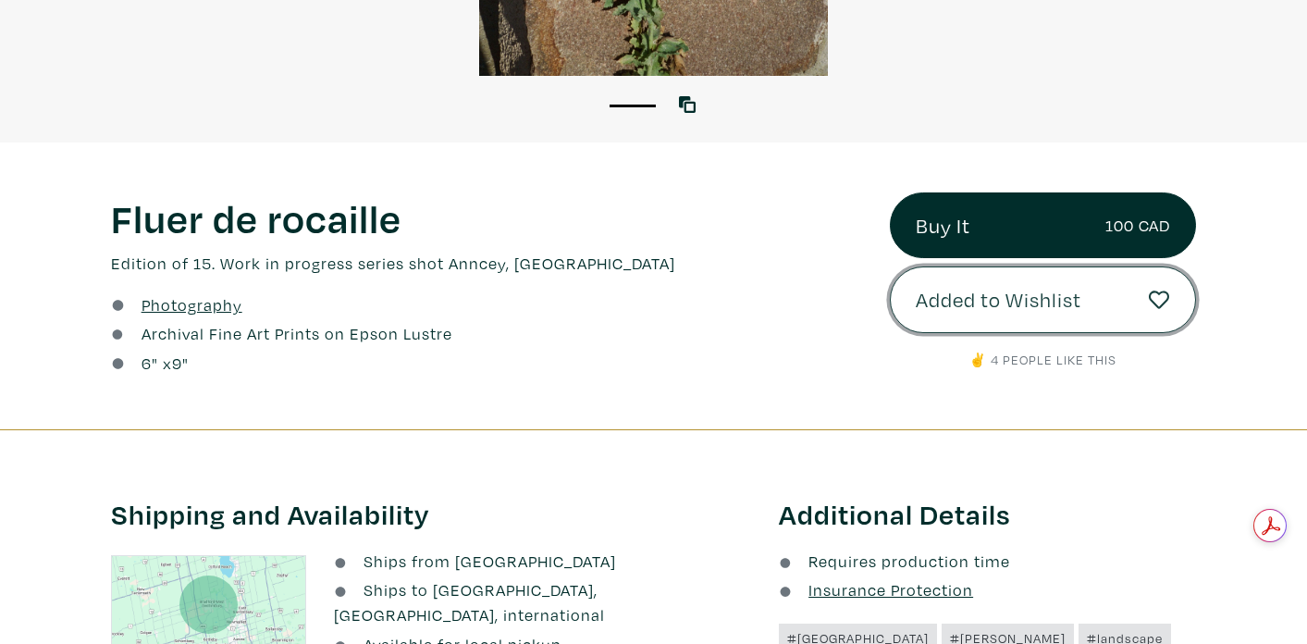
click at [1157, 300] on icon at bounding box center [1159, 300] width 21 height 21
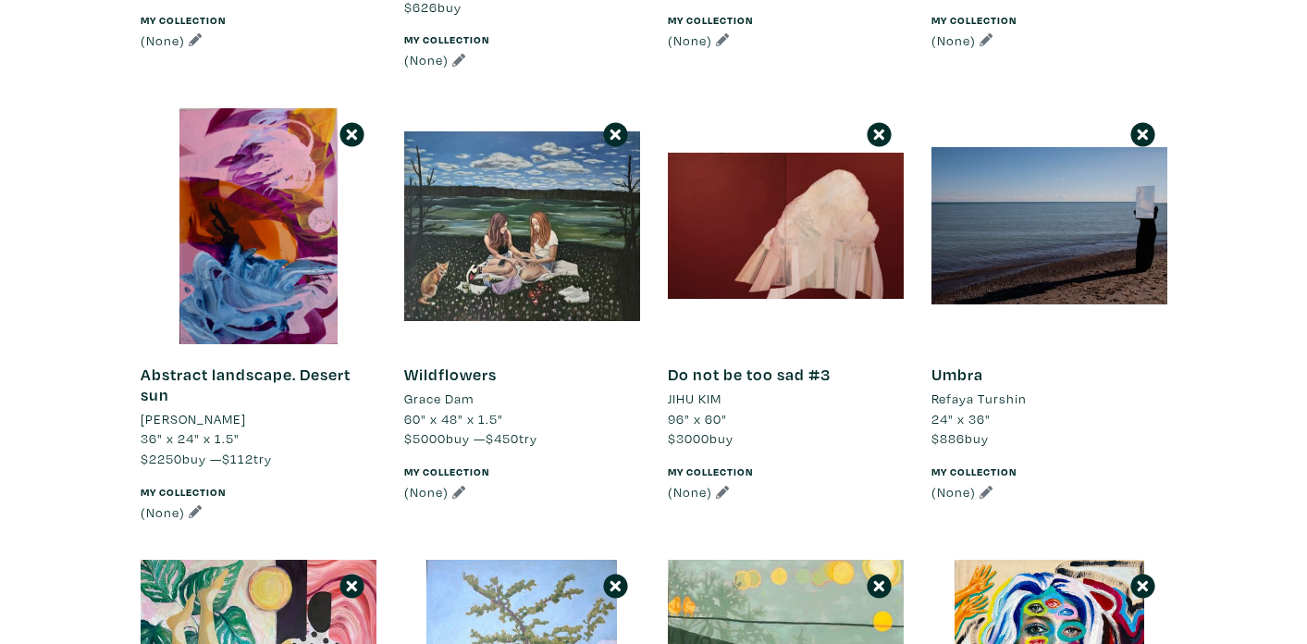
scroll to position [1504, 0]
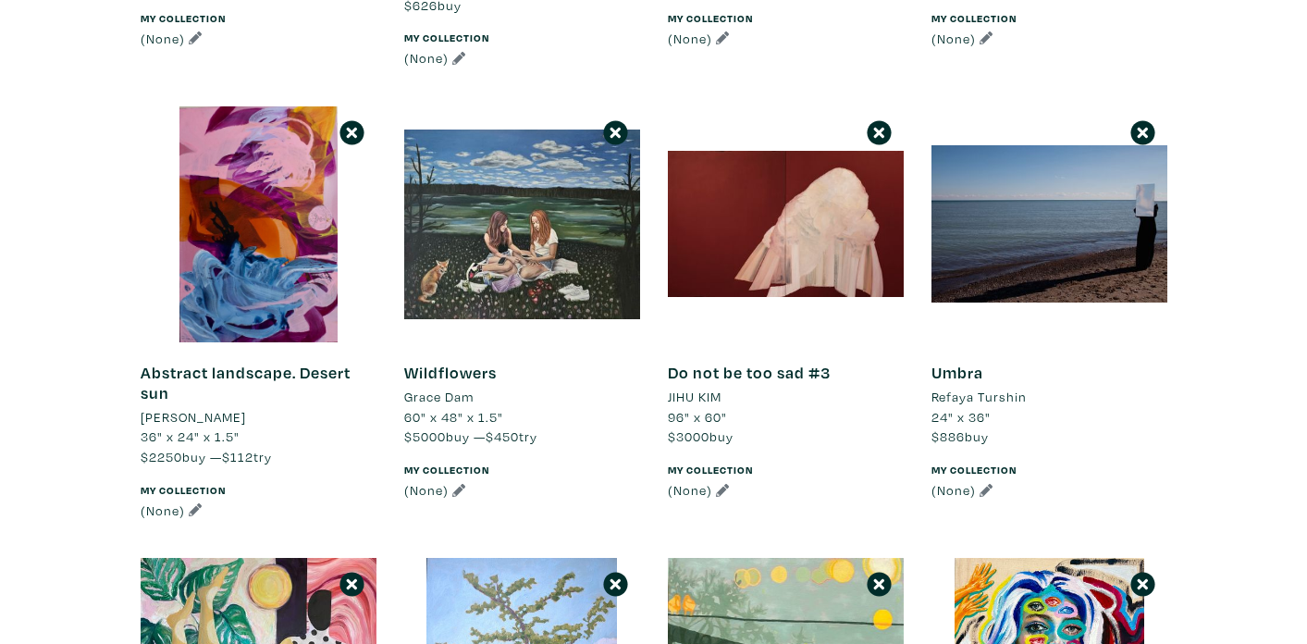
click at [879, 128] on icon at bounding box center [879, 133] width 11 height 11
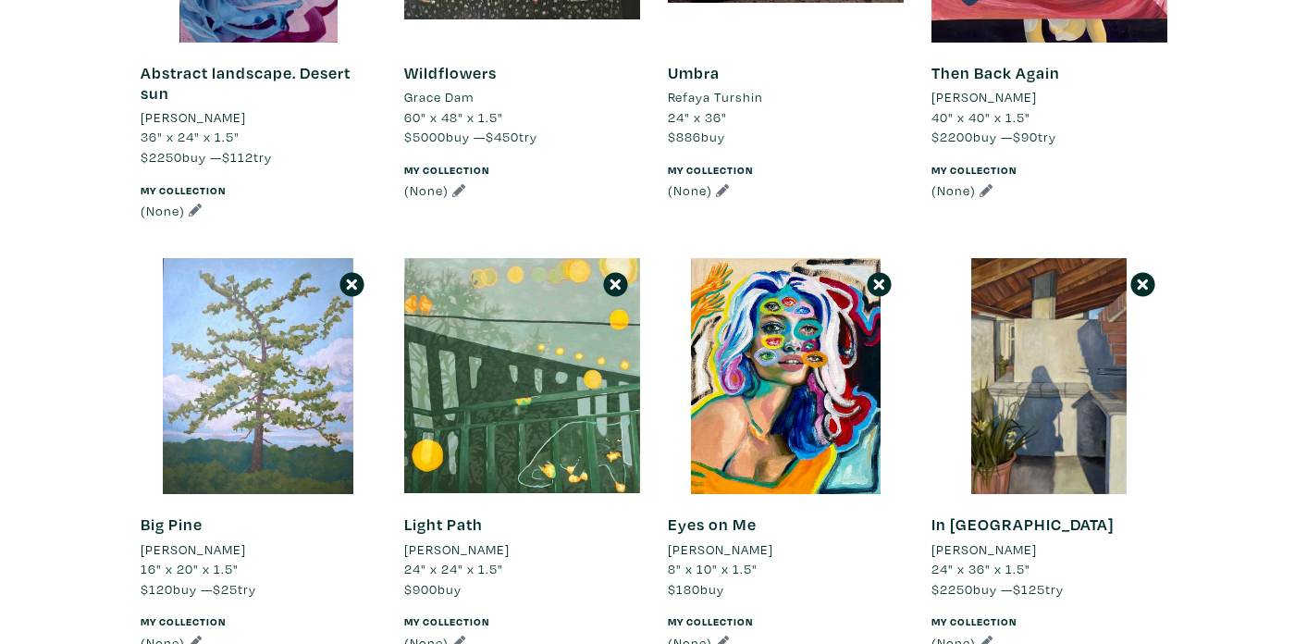
scroll to position [1811, 0]
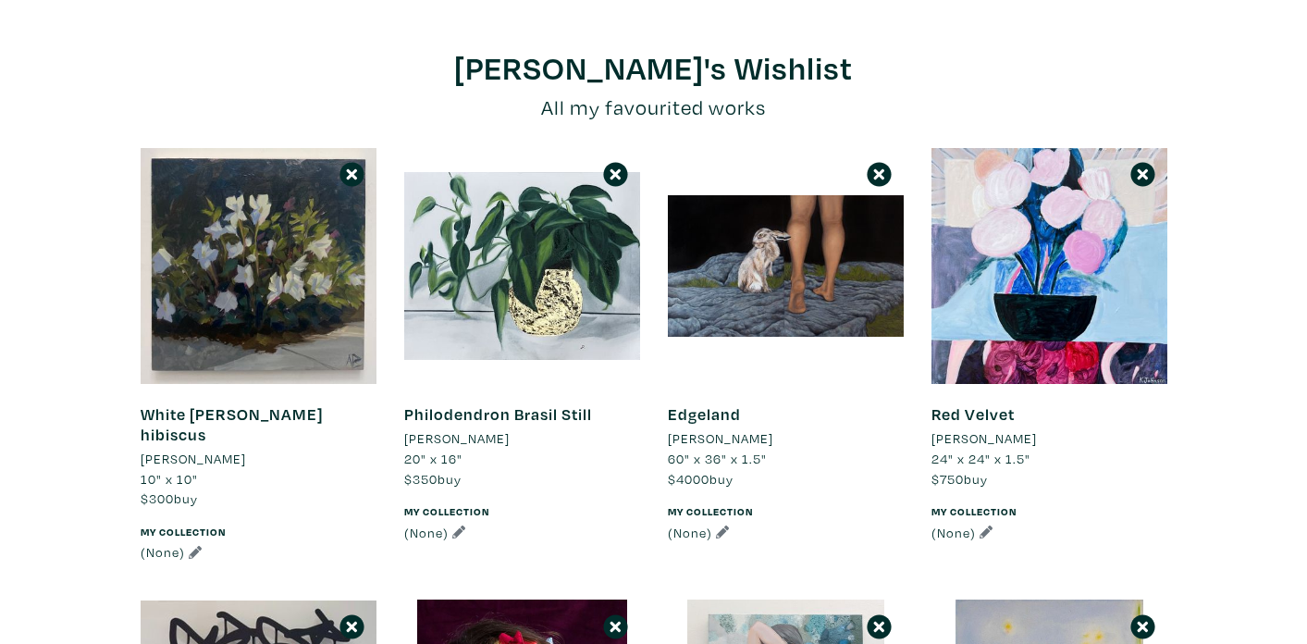
scroll to position [153, 0]
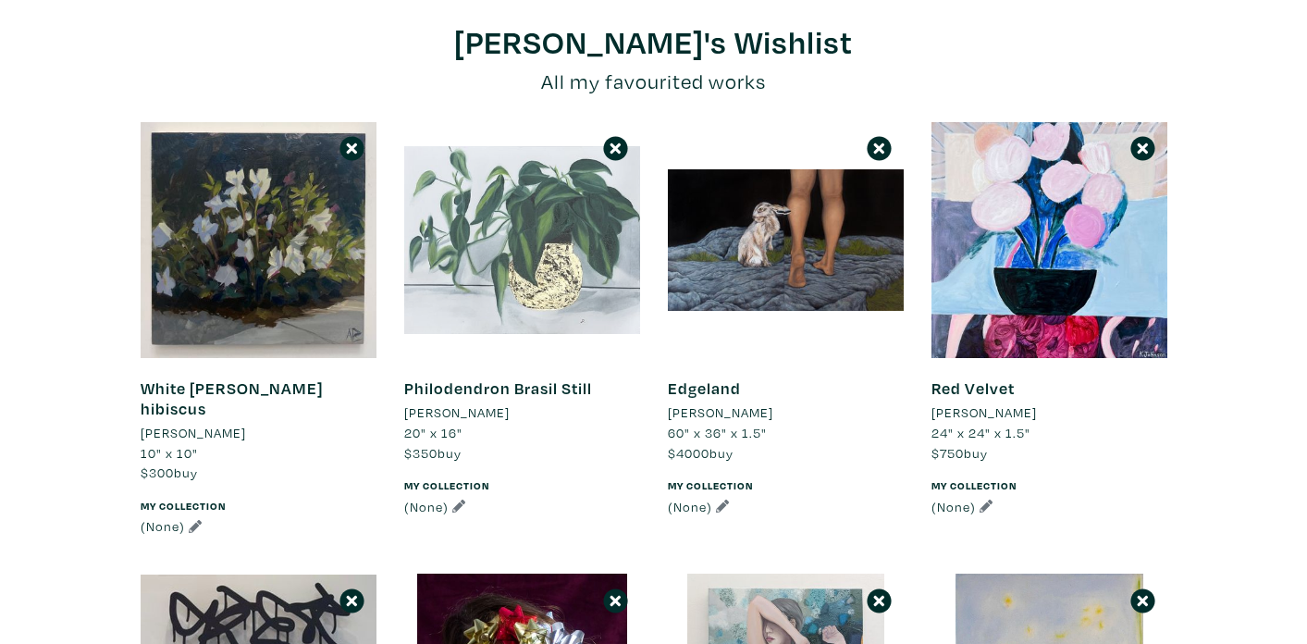
click at [590, 252] on div at bounding box center [522, 240] width 236 height 236
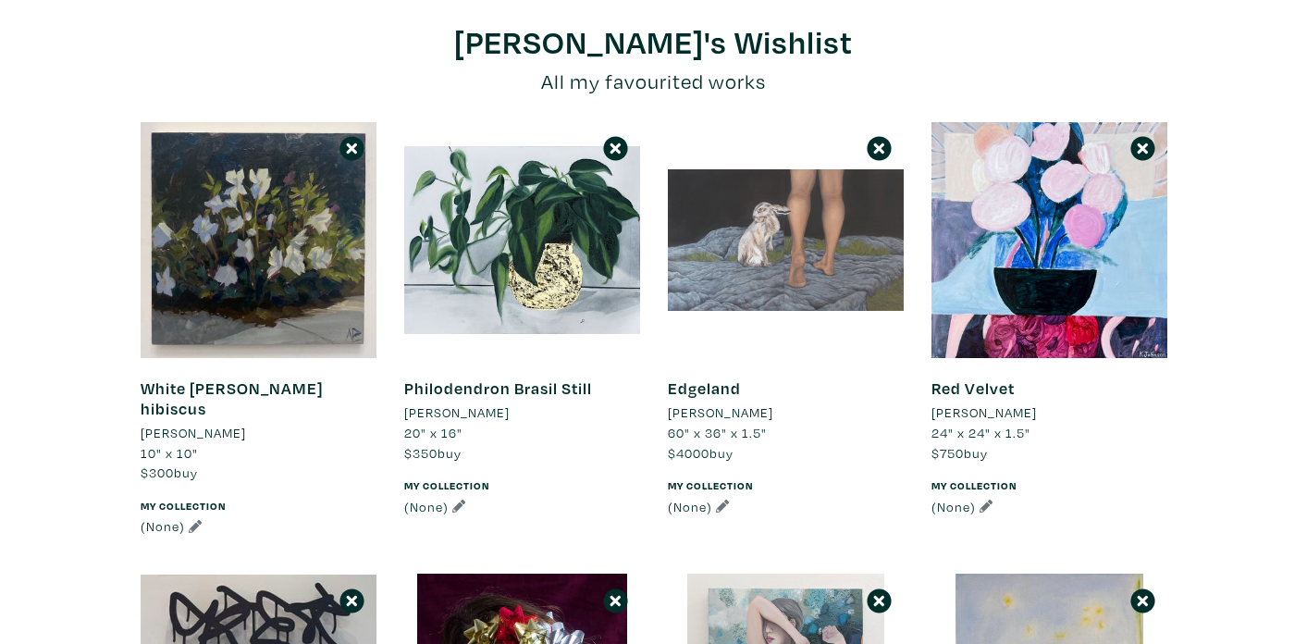
click at [724, 264] on div at bounding box center [786, 240] width 236 height 236
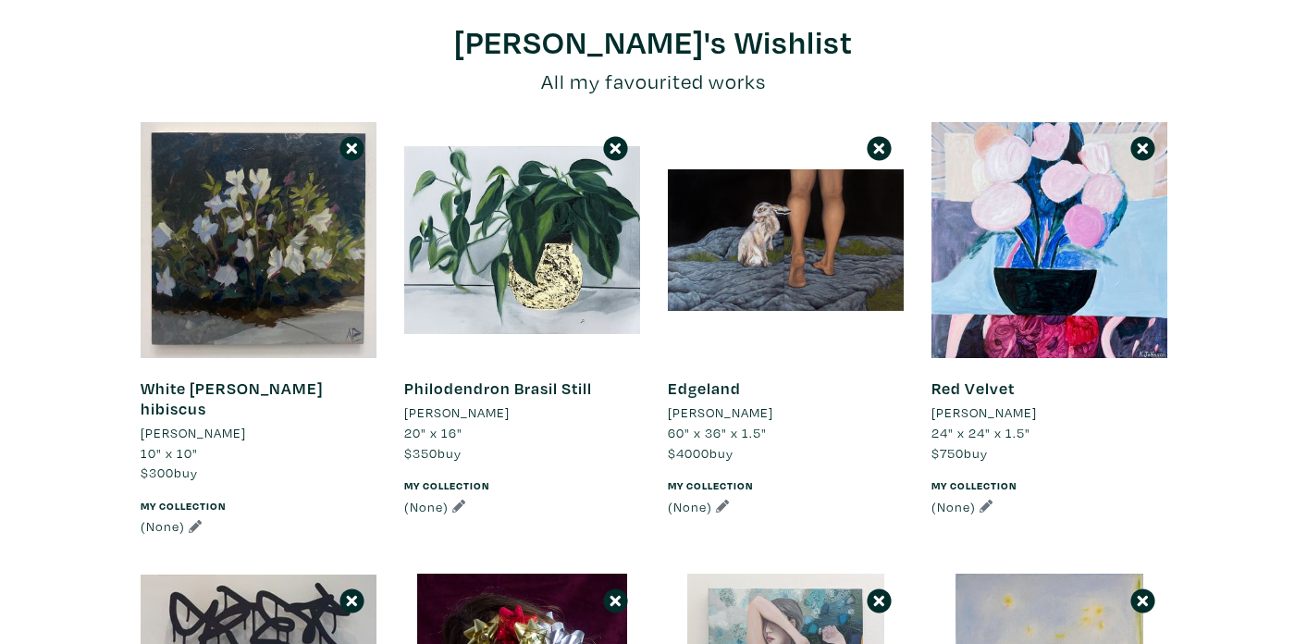
scroll to position [154, 0]
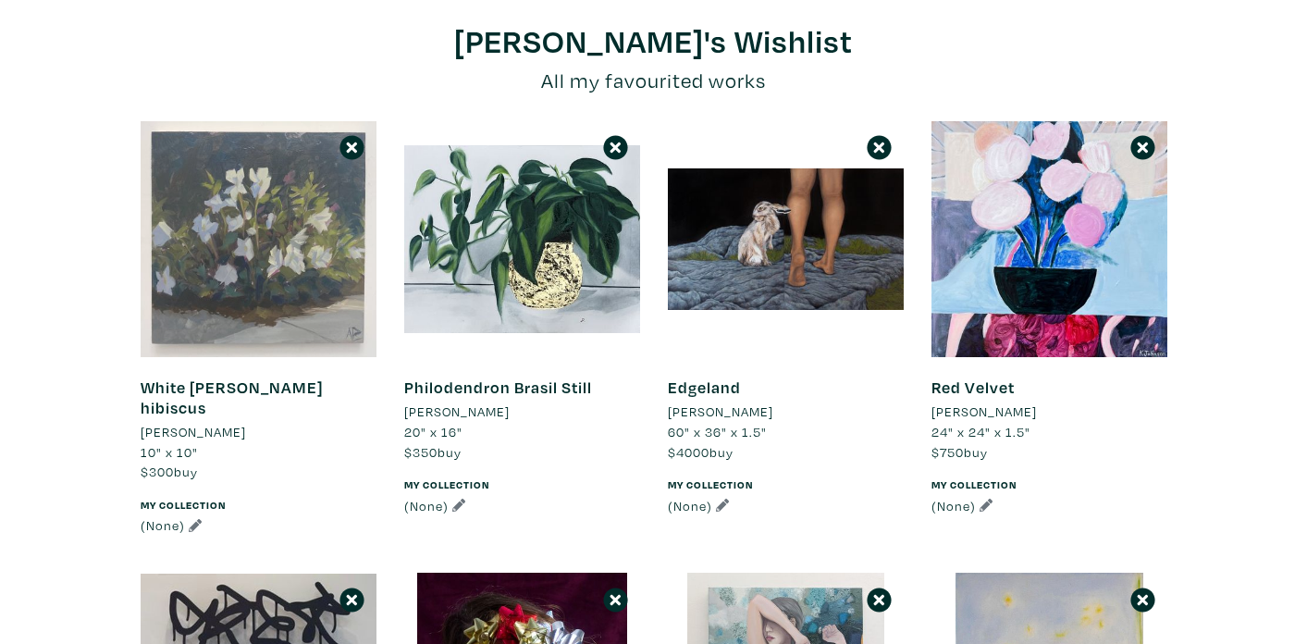
click at [321, 313] on div at bounding box center [259, 239] width 236 height 236
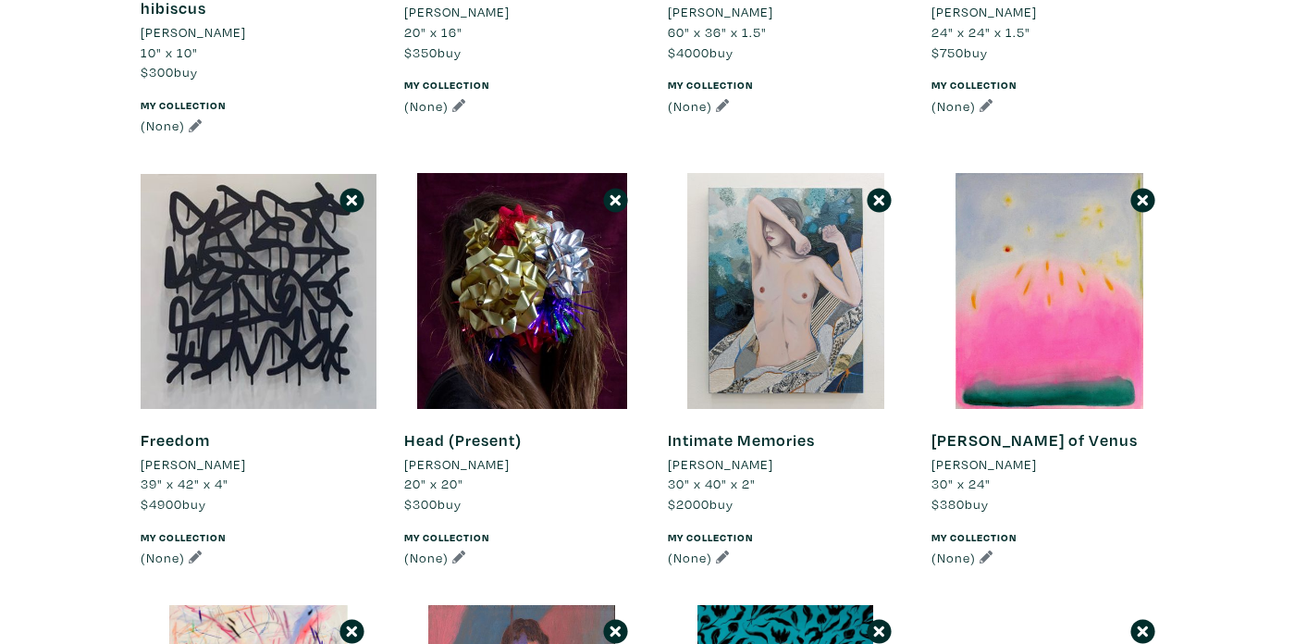
scroll to position [557, 0]
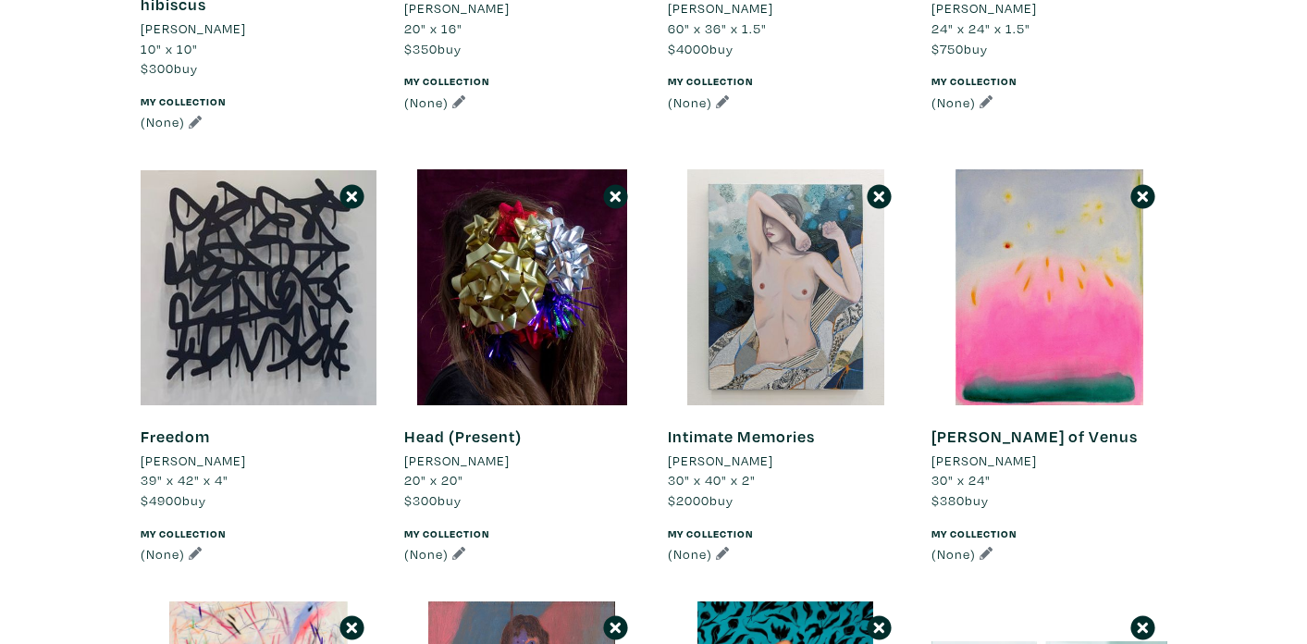
click at [352, 191] on icon at bounding box center [352, 196] width 11 height 11
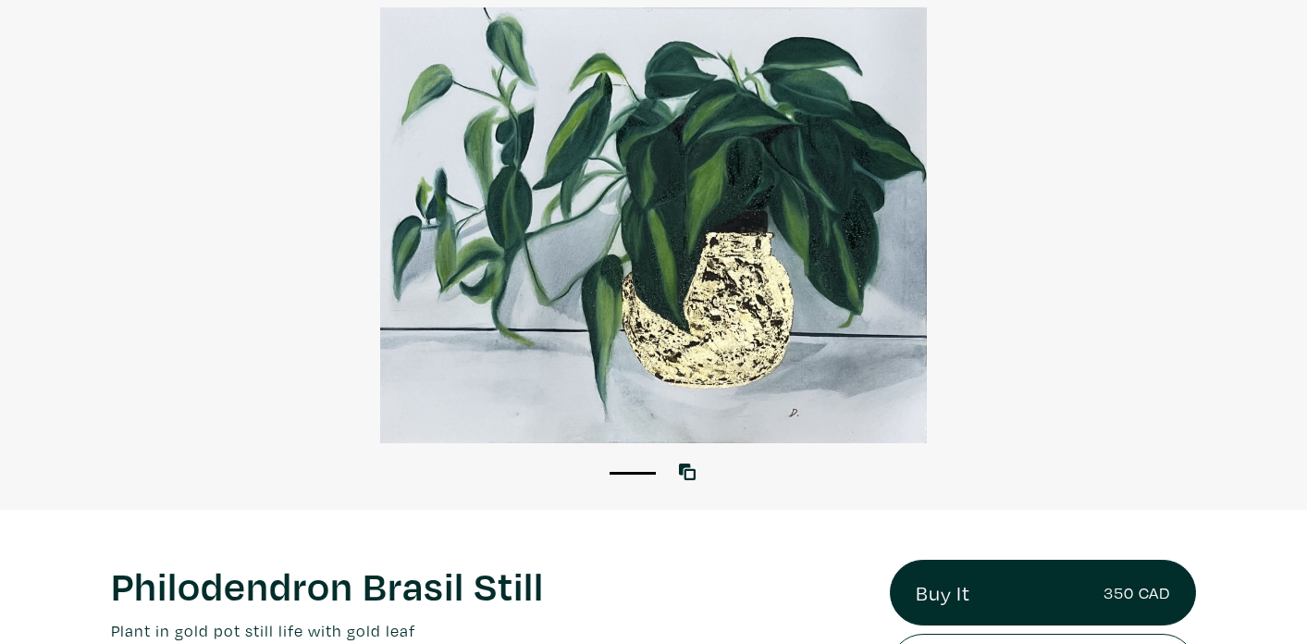
scroll to position [75, 0]
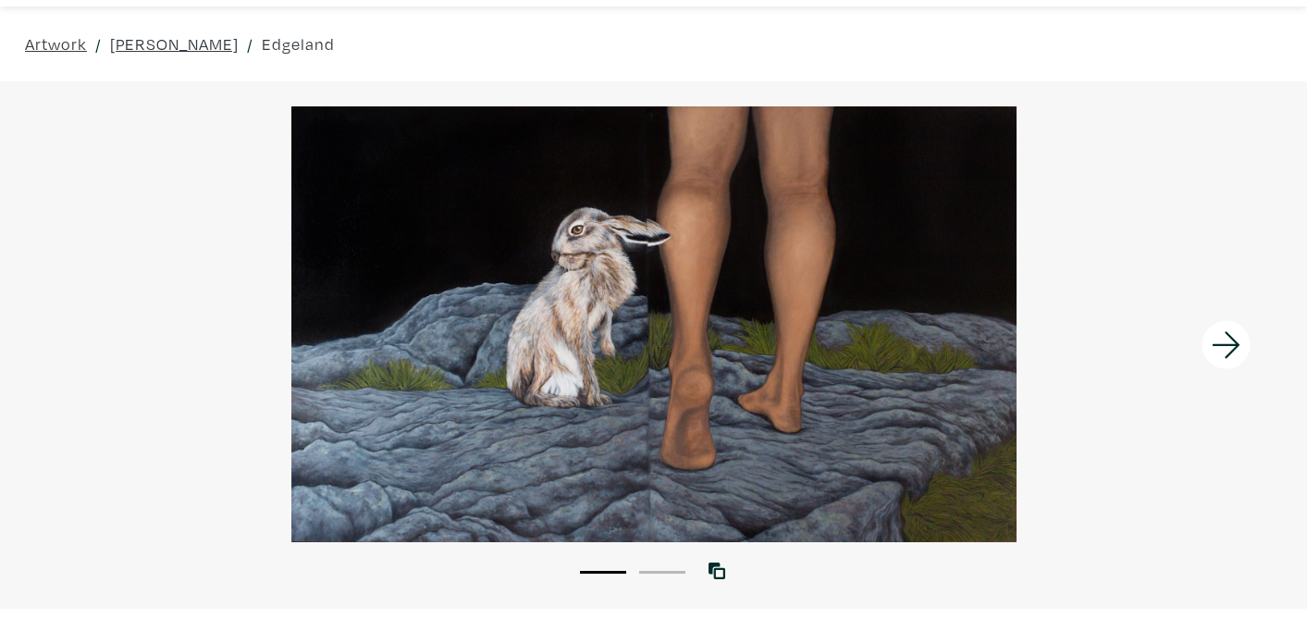
scroll to position [68, 0]
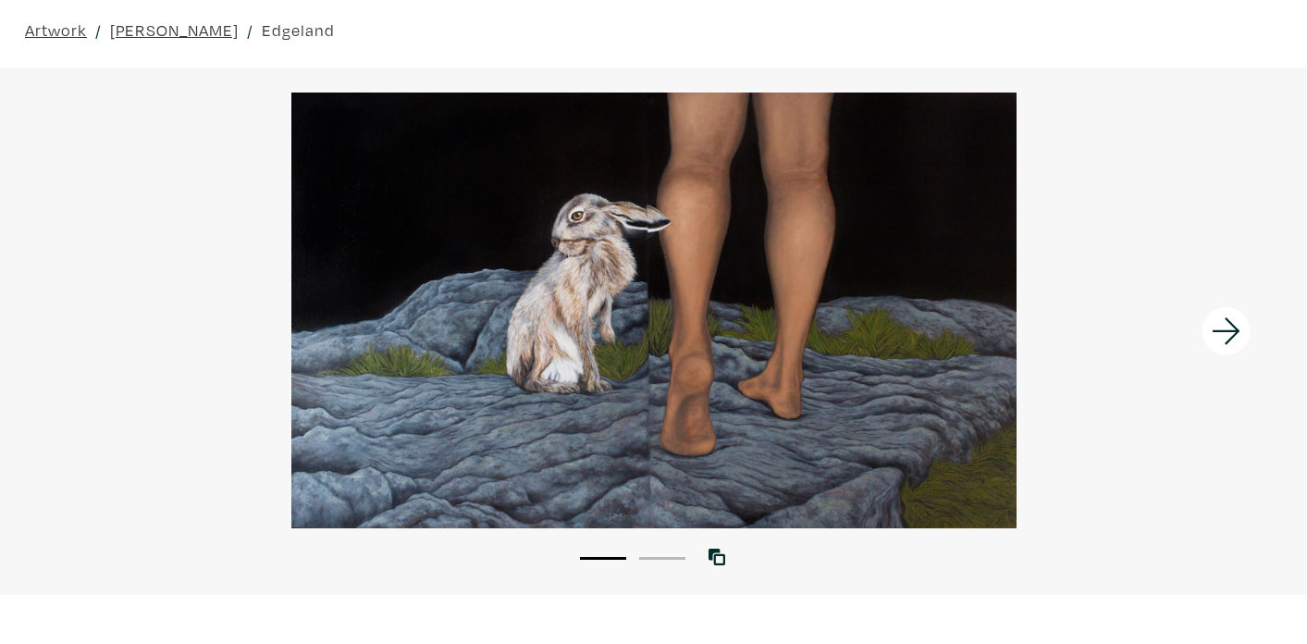
click at [1224, 329] on icon at bounding box center [1226, 330] width 28 height 27
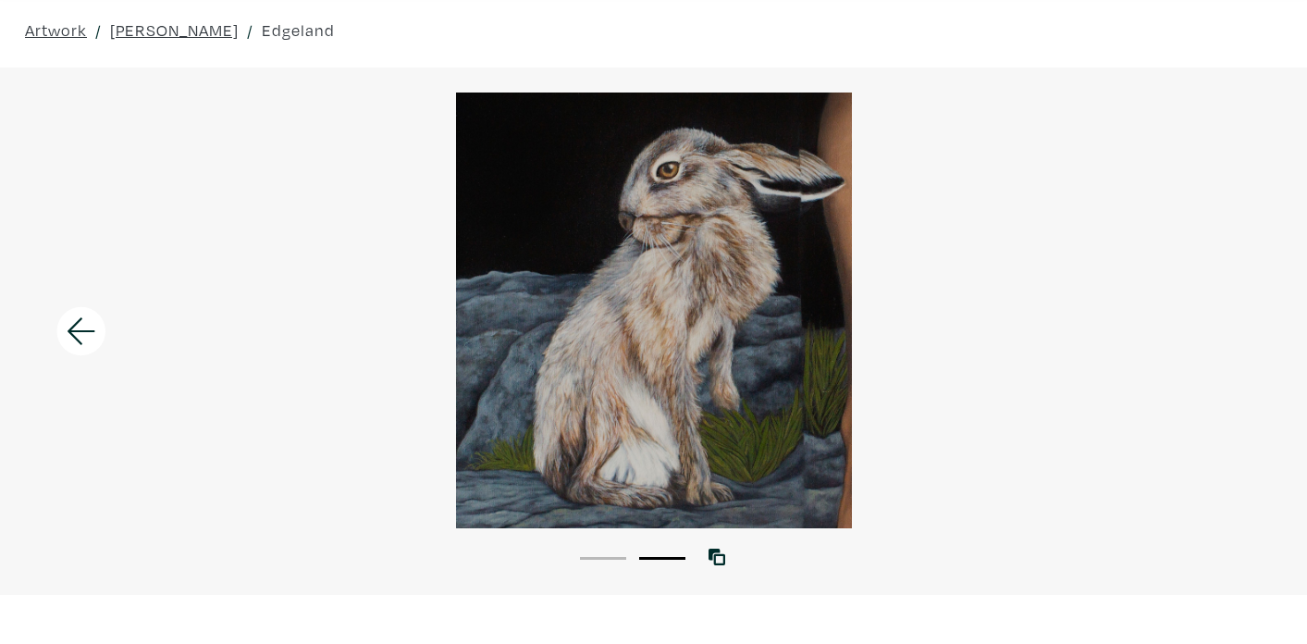
click at [1226, 329] on div at bounding box center [653, 311] width 1307 height 436
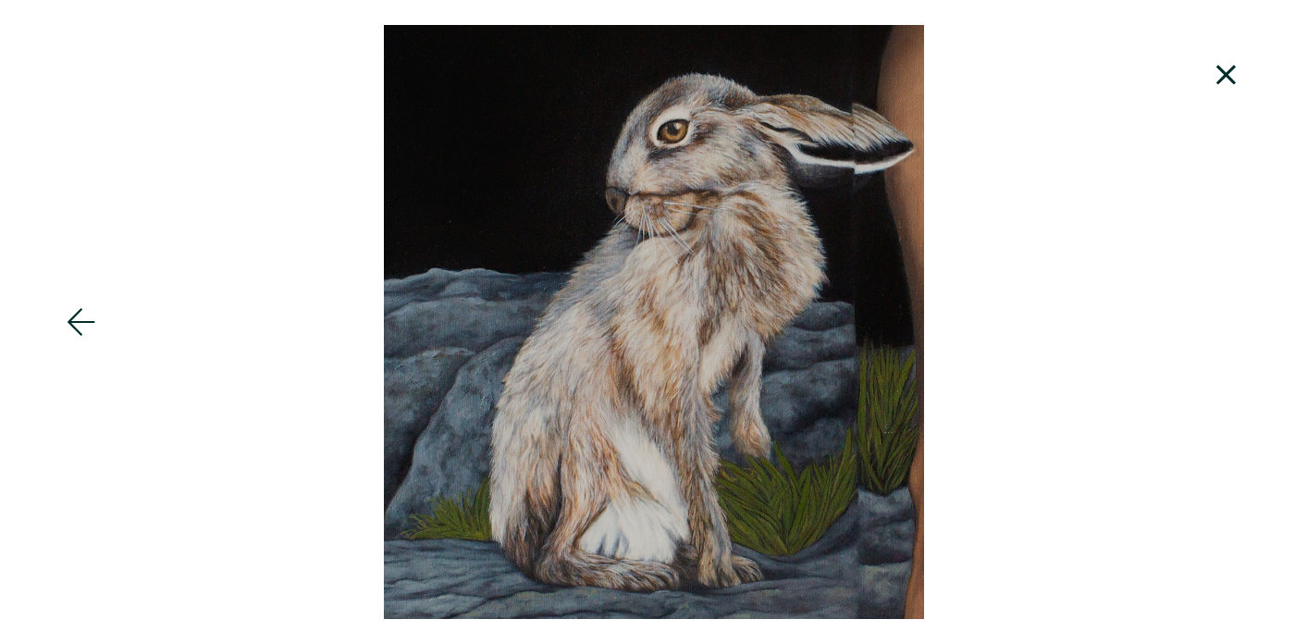
click at [1224, 327] on div at bounding box center [653, 322] width 1307 height 594
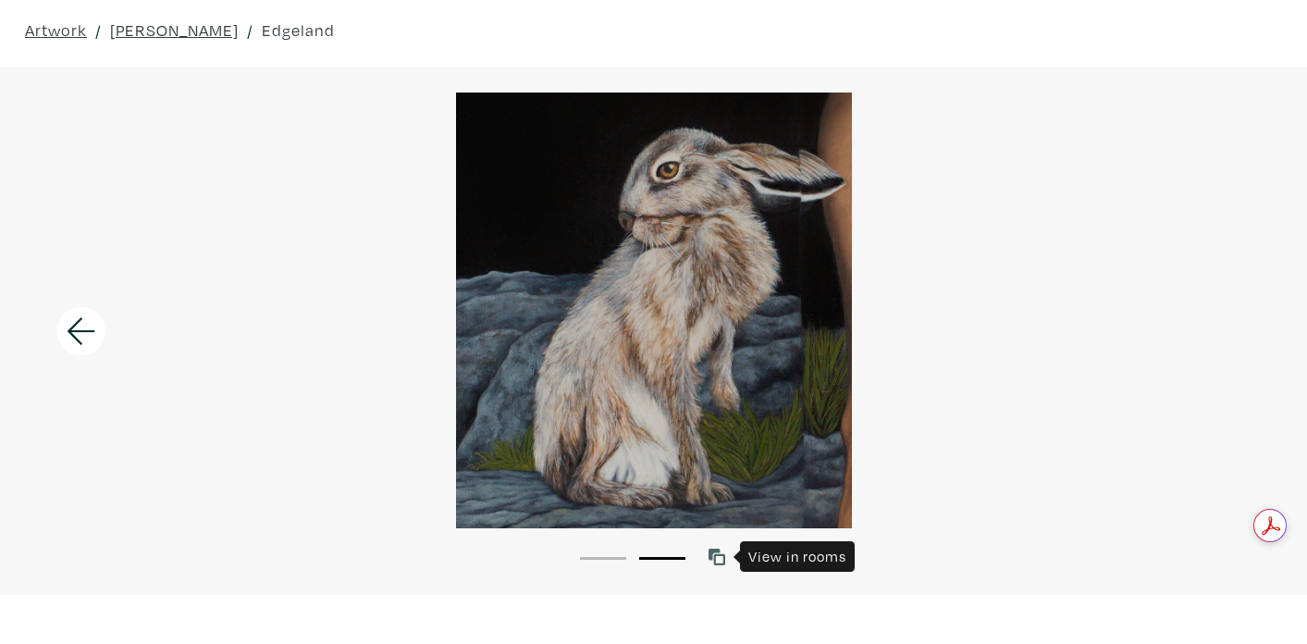
click at [715, 558] on icon at bounding box center [717, 557] width 17 height 17
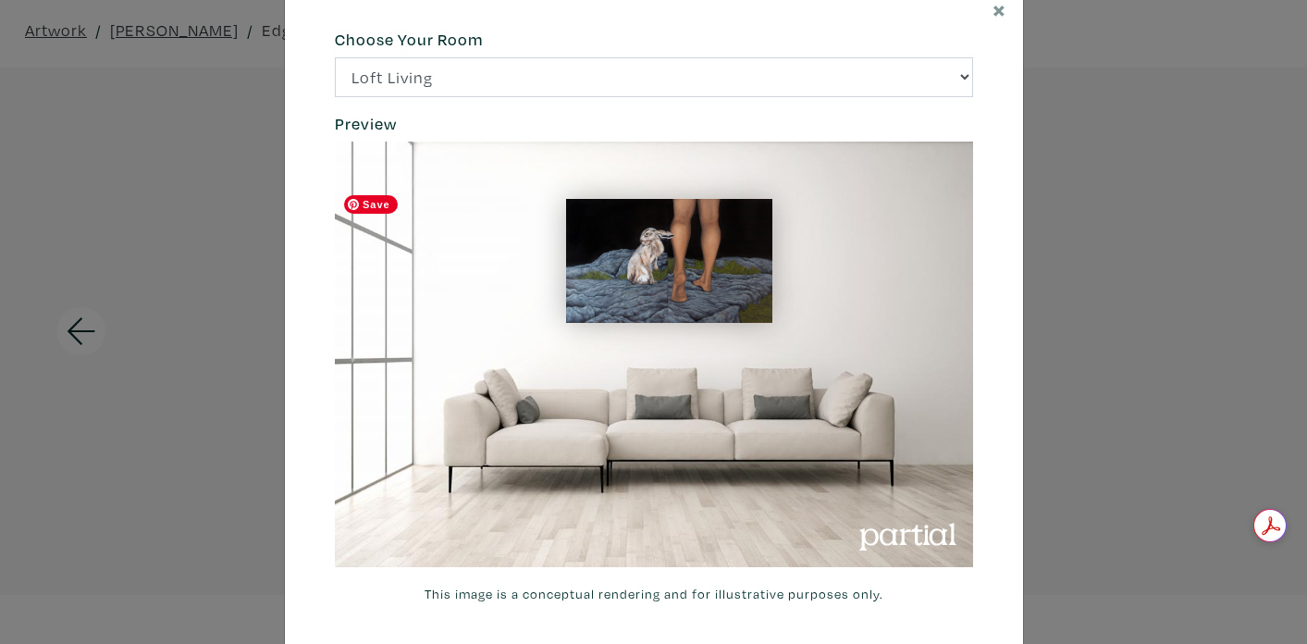
scroll to position [91, 0]
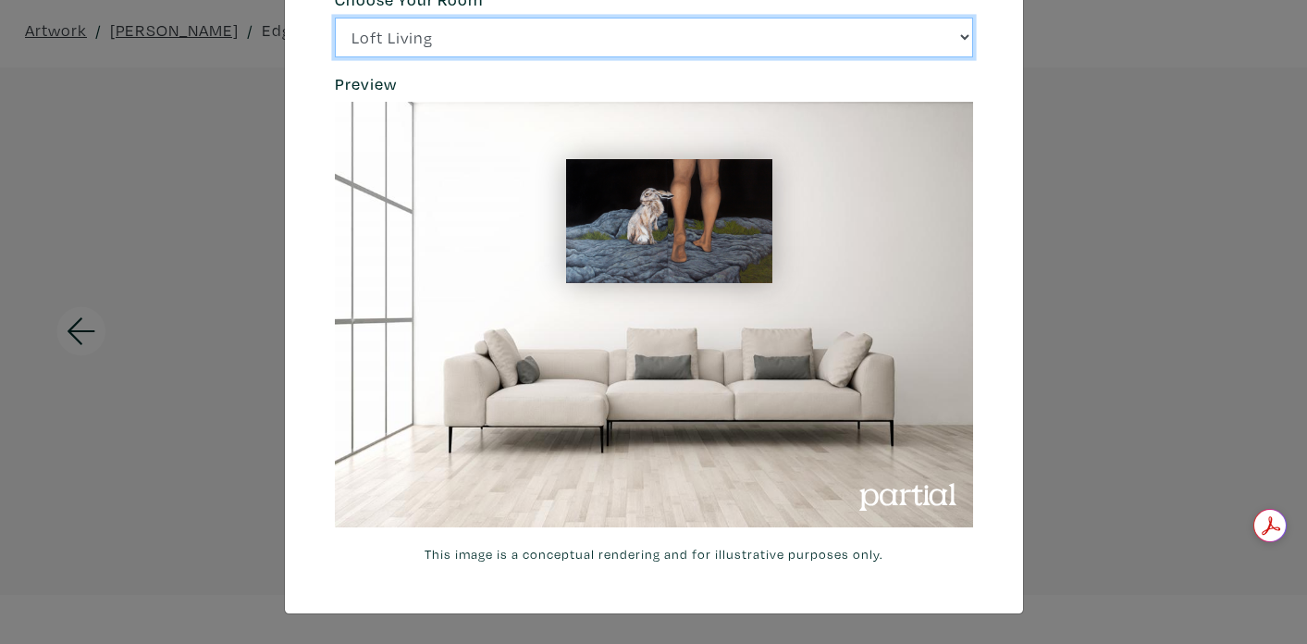
click at [919, 35] on select "Loft Living Bright Bedroom City Office Gallery Space Modern Lounge" at bounding box center [654, 38] width 638 height 40
select select "/thumb/phpThumb.php?src=https%3A%2F%2Flabs.partial.gallery%2Fprojects%2Frenderi…"
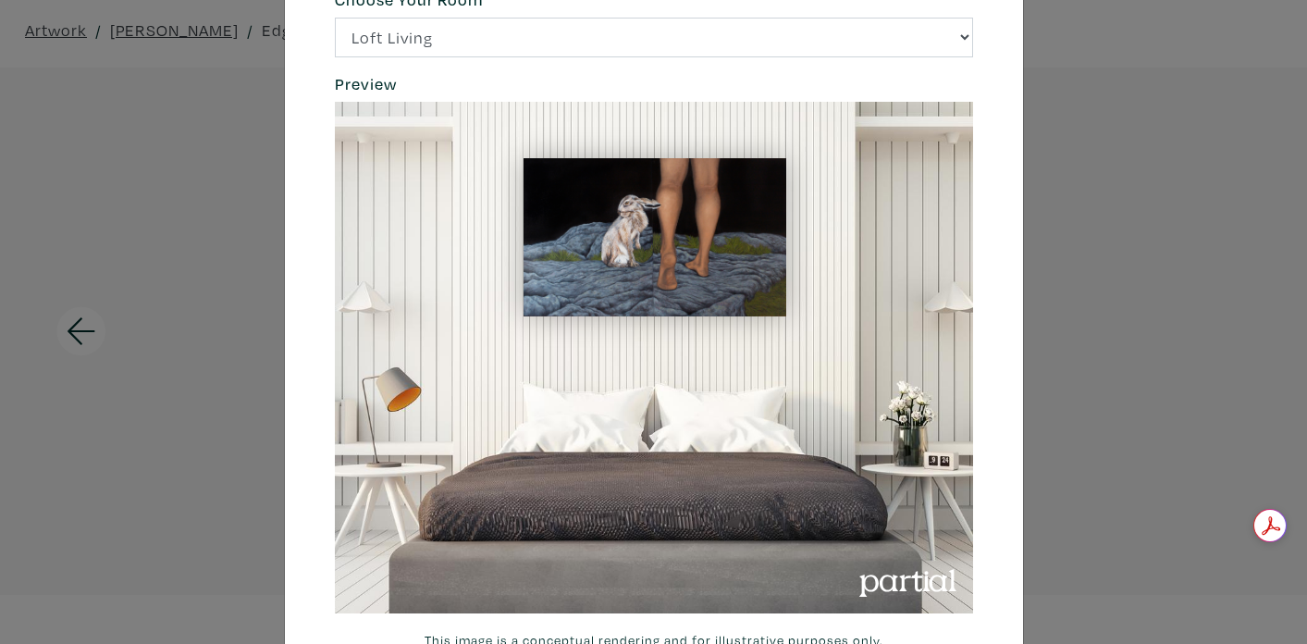
click at [1091, 62] on div "× 664c6a6d6e3476504e6b79362f4172494552756f69424f306573337867644a4961614a537a457…" at bounding box center [653, 322] width 1307 height 644
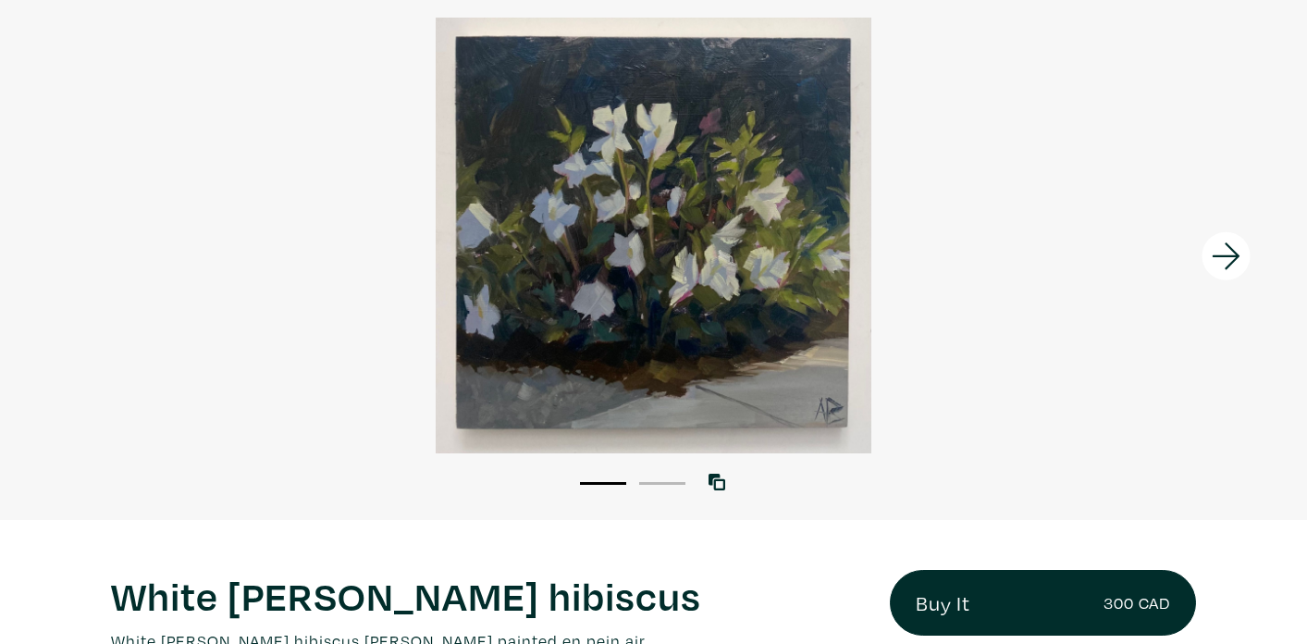
scroll to position [223, 0]
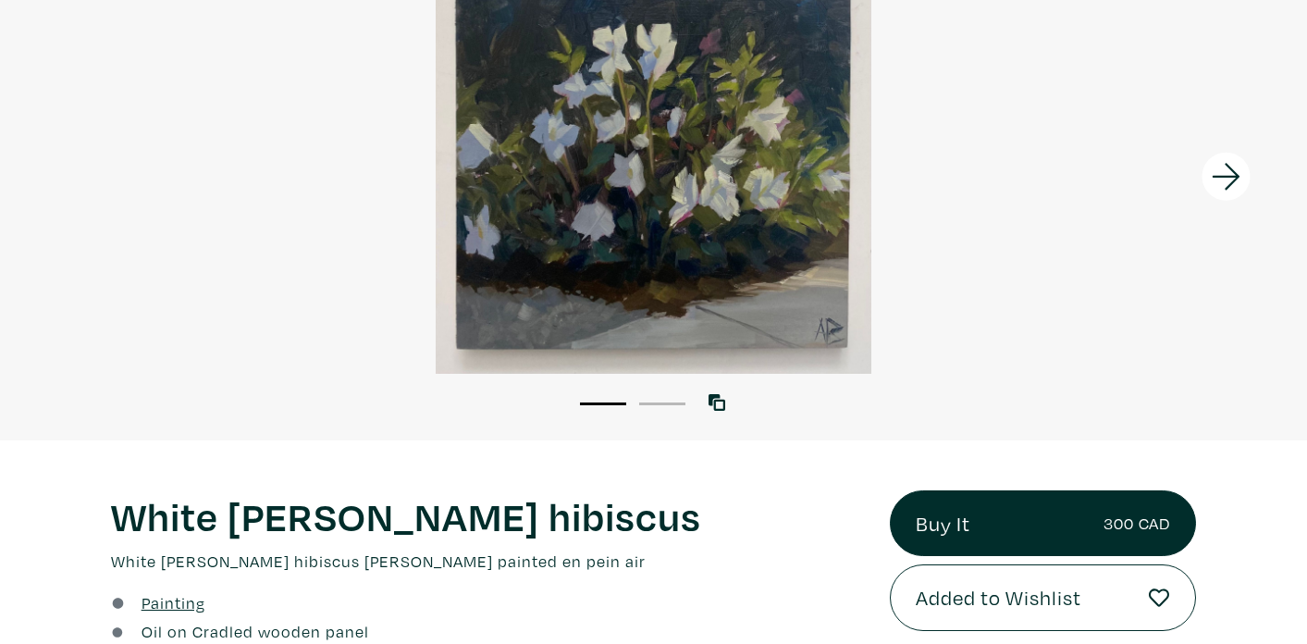
click at [1227, 178] on icon at bounding box center [1226, 177] width 63 height 50
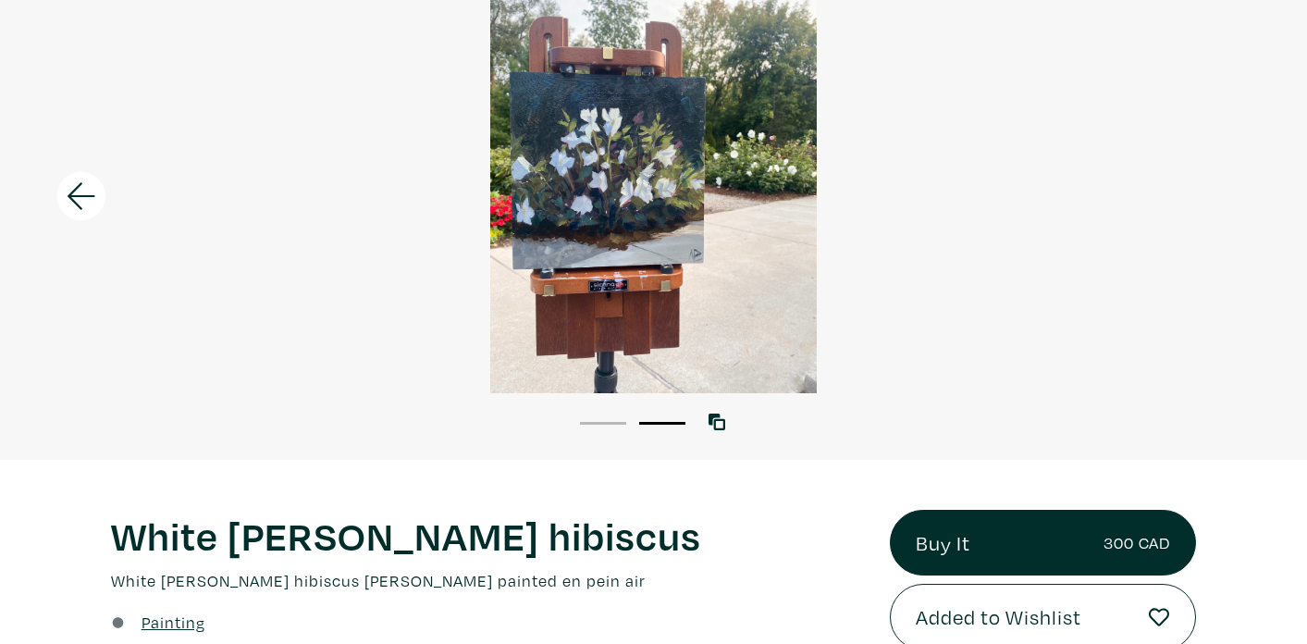
scroll to position [206, 0]
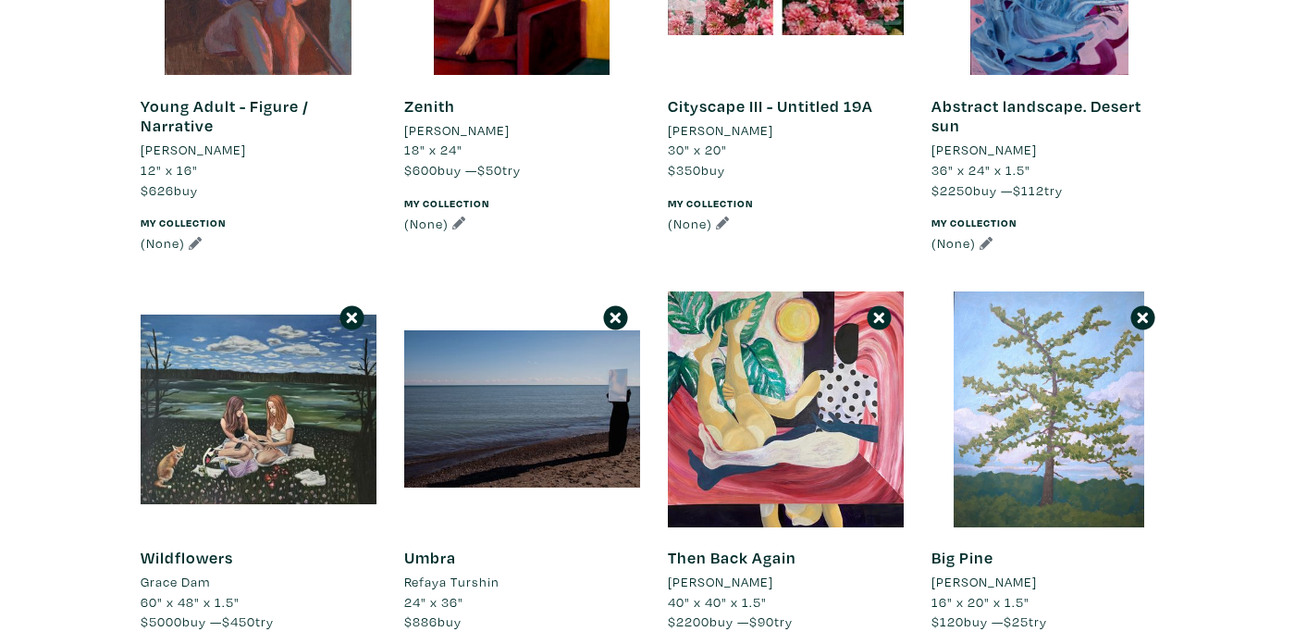
scroll to position [1401, 0]
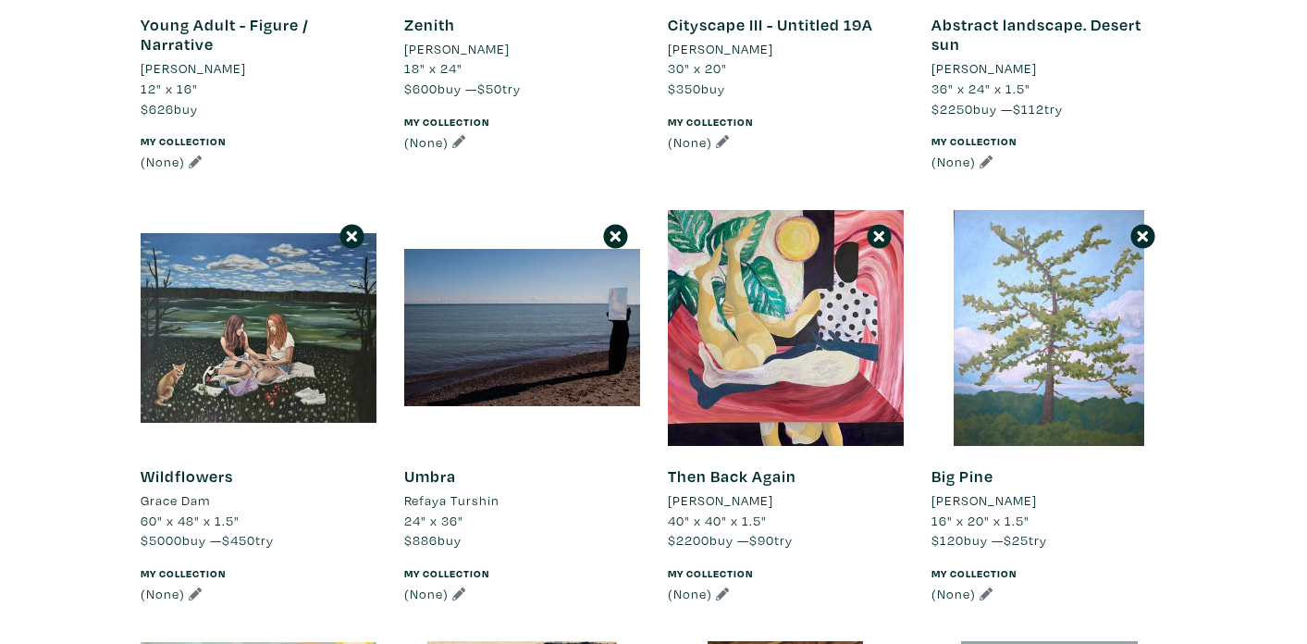
click at [328, 275] on div at bounding box center [259, 328] width 236 height 236
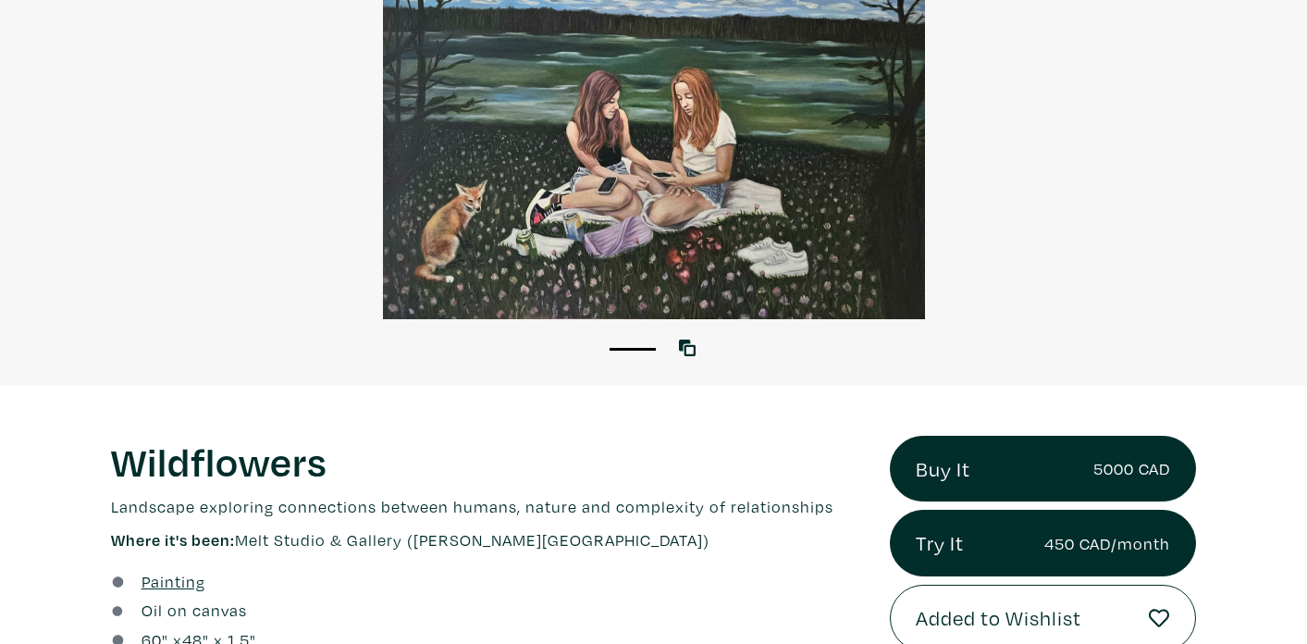
scroll to position [273, 0]
